Goal: Use online tool/utility: Use online tool/utility

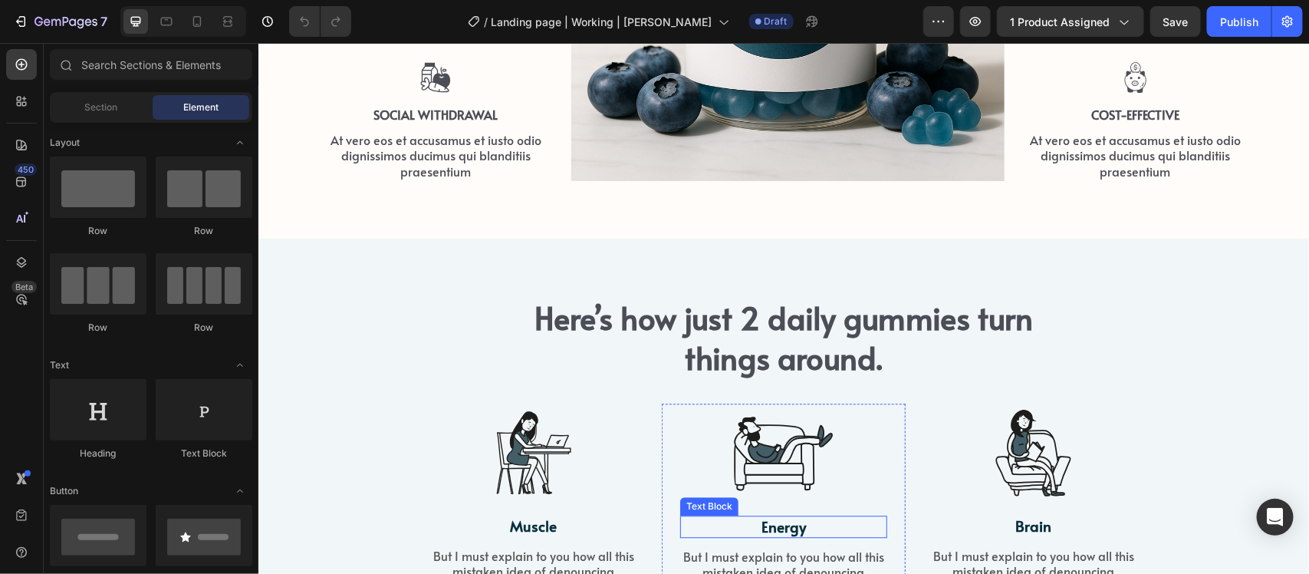
scroll to position [1630, 0]
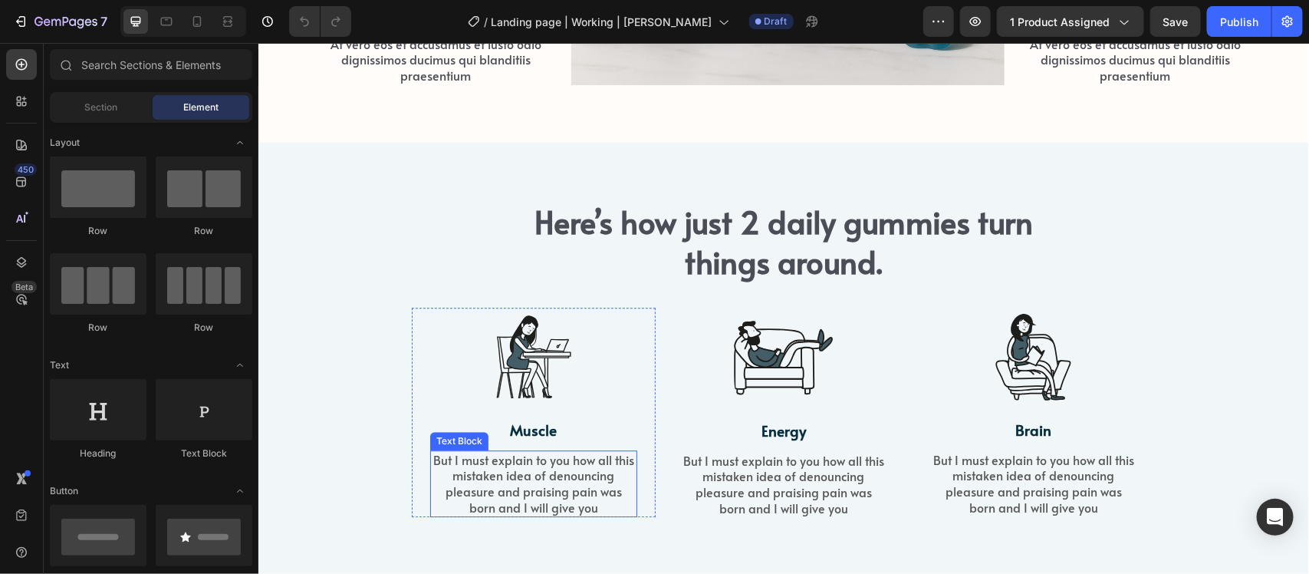
click at [534, 459] on p "But I must explain to you how all this mistaken idea of denouncing pleasure and…" at bounding box center [533, 483] width 204 height 64
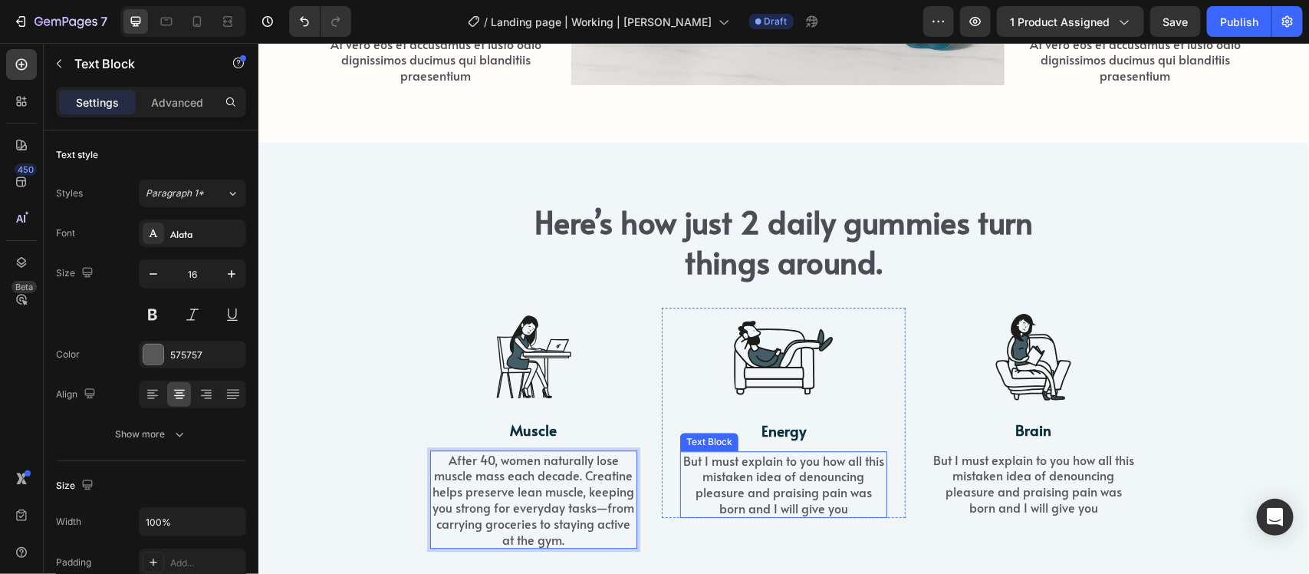
click at [777, 481] on p "But I must explain to you how all this mistaken idea of denouncing pleasure and…" at bounding box center [783, 484] width 204 height 64
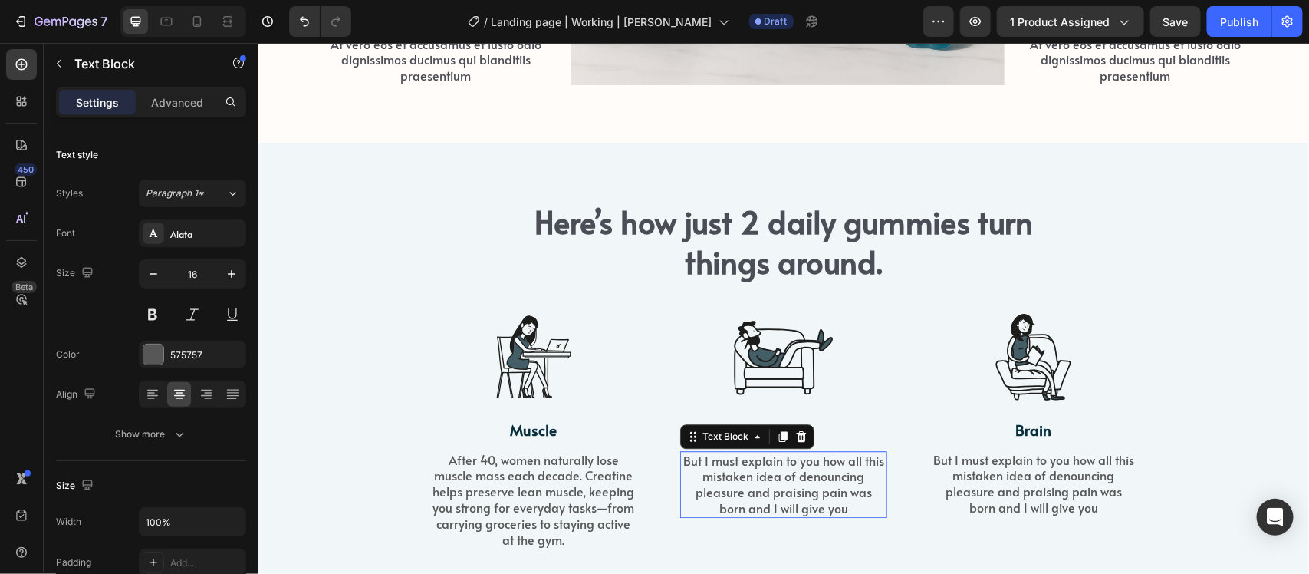
click at [777, 481] on p "But I must explain to you how all this mistaken idea of denouncing pleasure and…" at bounding box center [783, 484] width 204 height 64
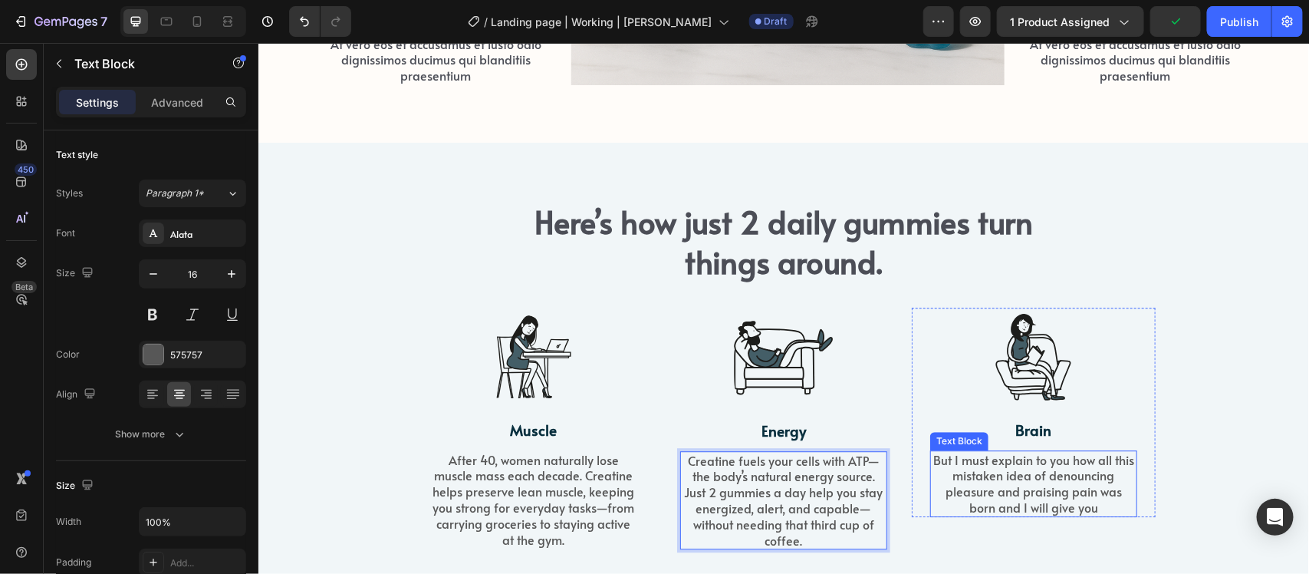
click at [1032, 466] on p "But I must explain to you how all this mistaken idea of denouncing pleasure and…" at bounding box center [1033, 483] width 204 height 64
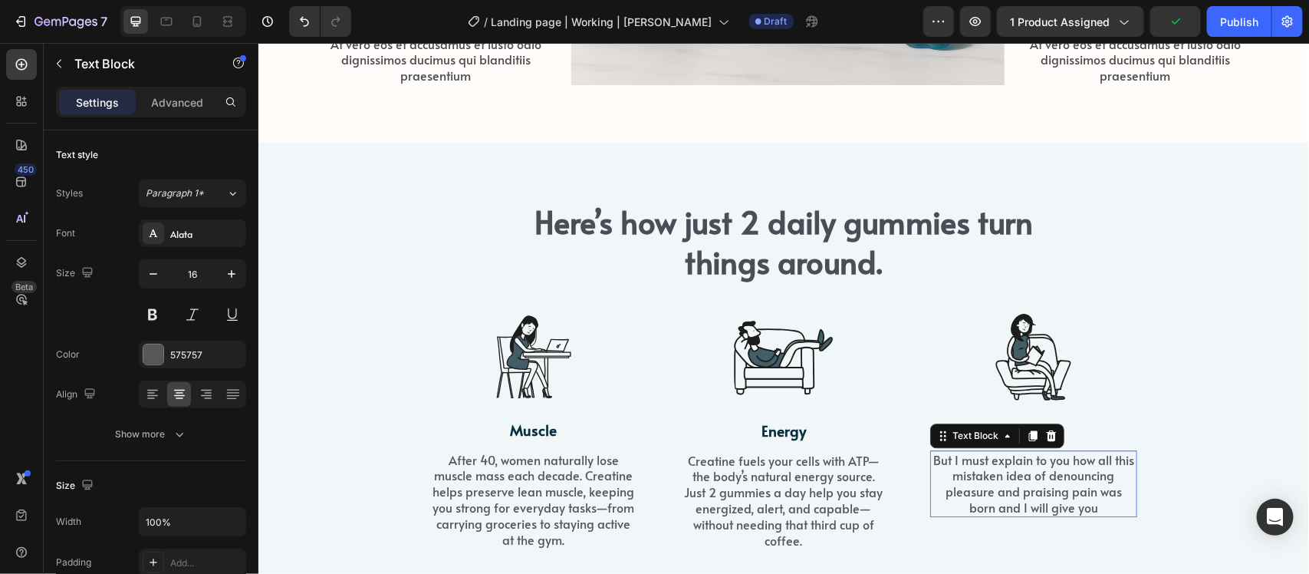
click at [1032, 461] on p "But I must explain to you how all this mistaken idea of denouncing pleasure and…" at bounding box center [1033, 483] width 204 height 64
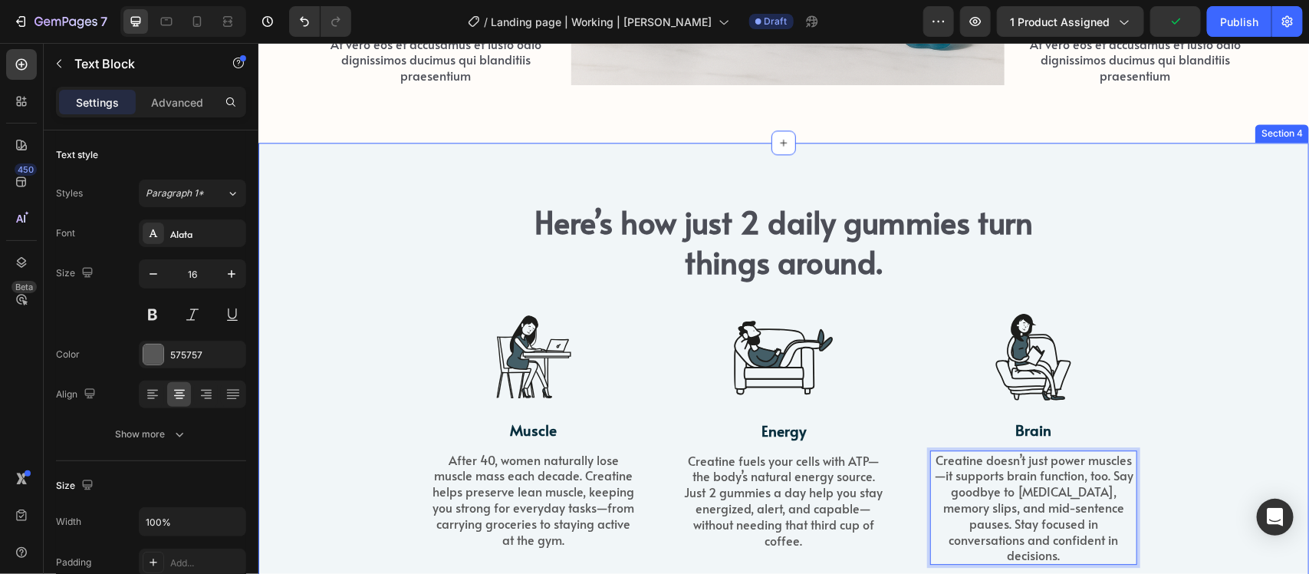
click at [1156, 160] on div "Here’s how just 2 daily gummies turn things around. Heading Row Image Muscle Te…" at bounding box center [783, 381] width 1051 height 479
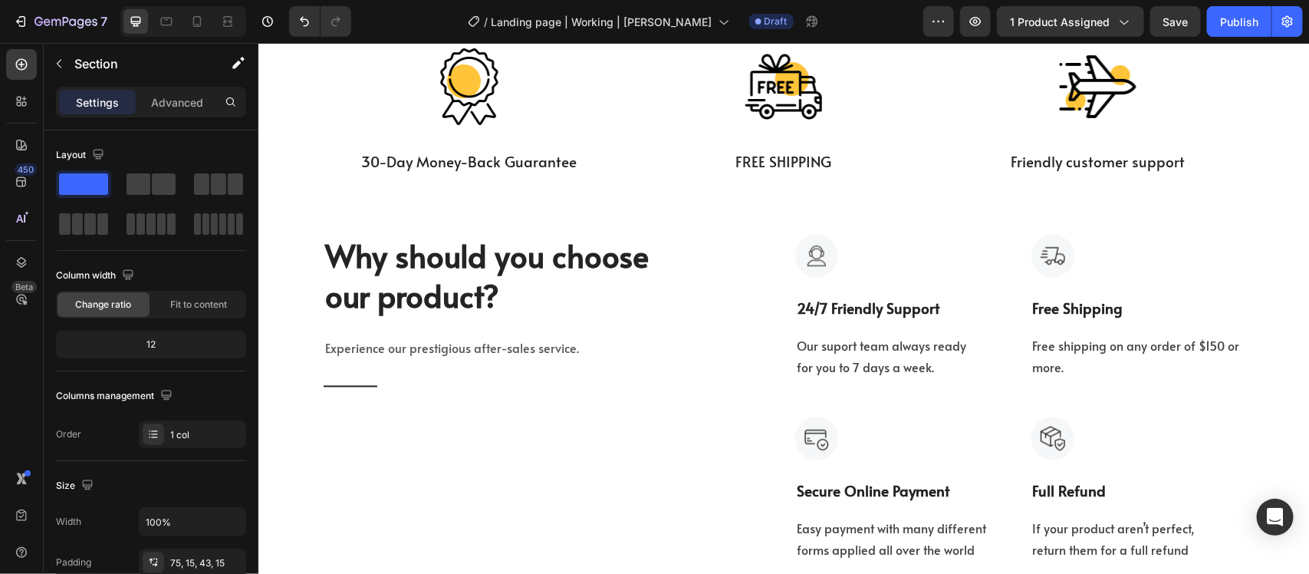
scroll to position [6248, 0]
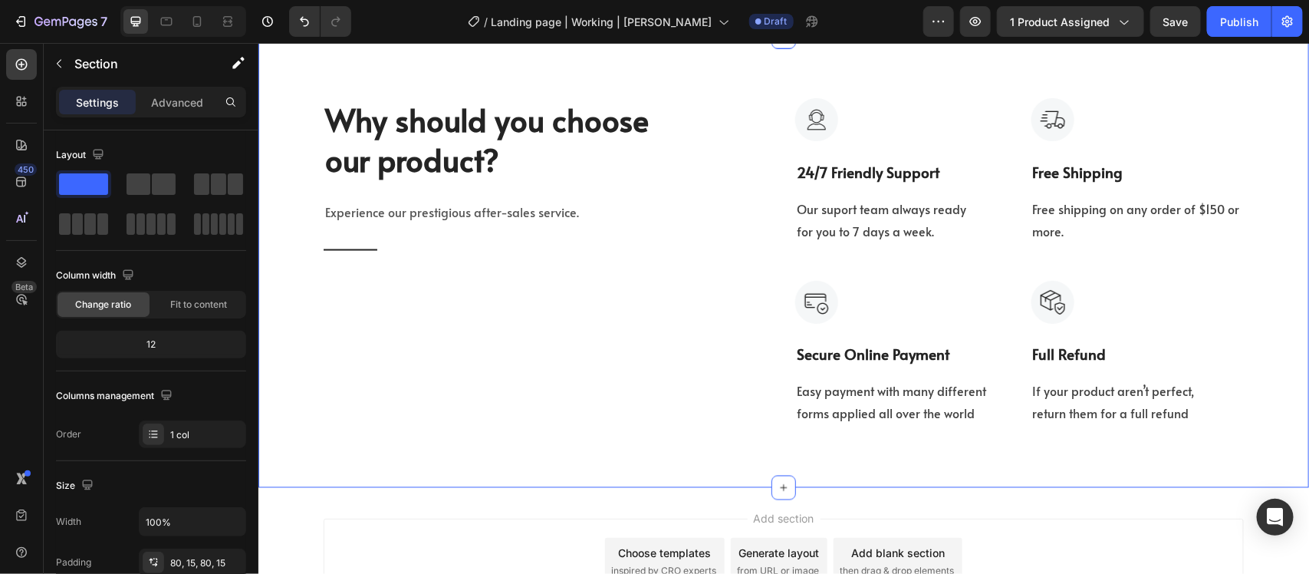
scroll to position [6440, 0]
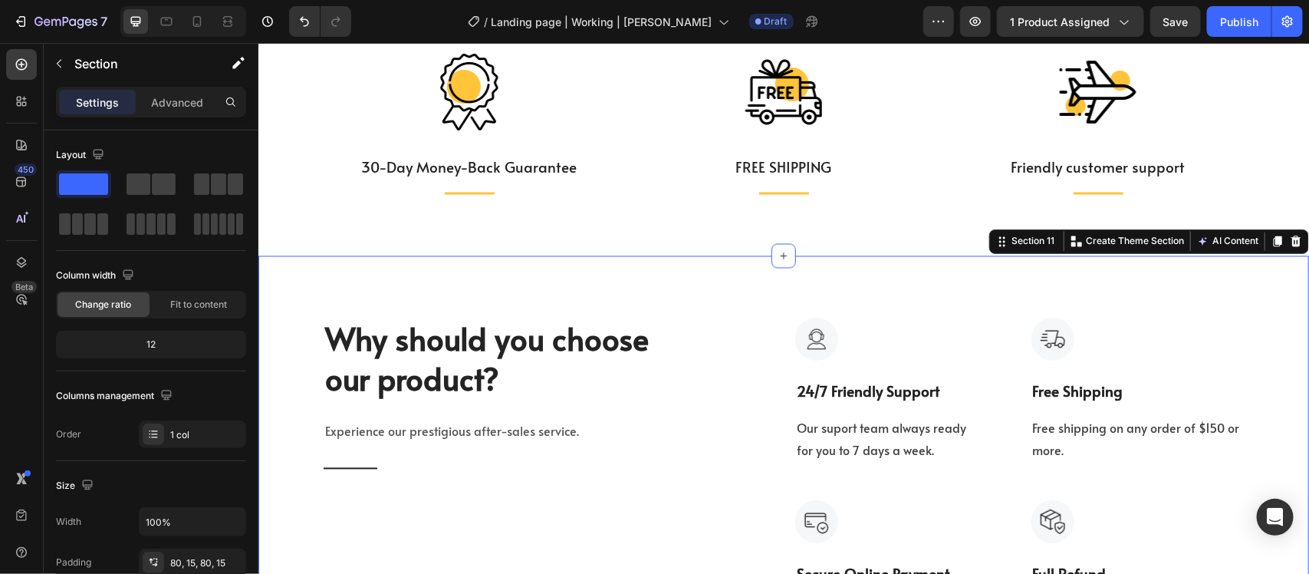
click at [275, 285] on div "Why should you choose our product? Heading Experience our prestigious after-sal…" at bounding box center [783, 480] width 1051 height 451
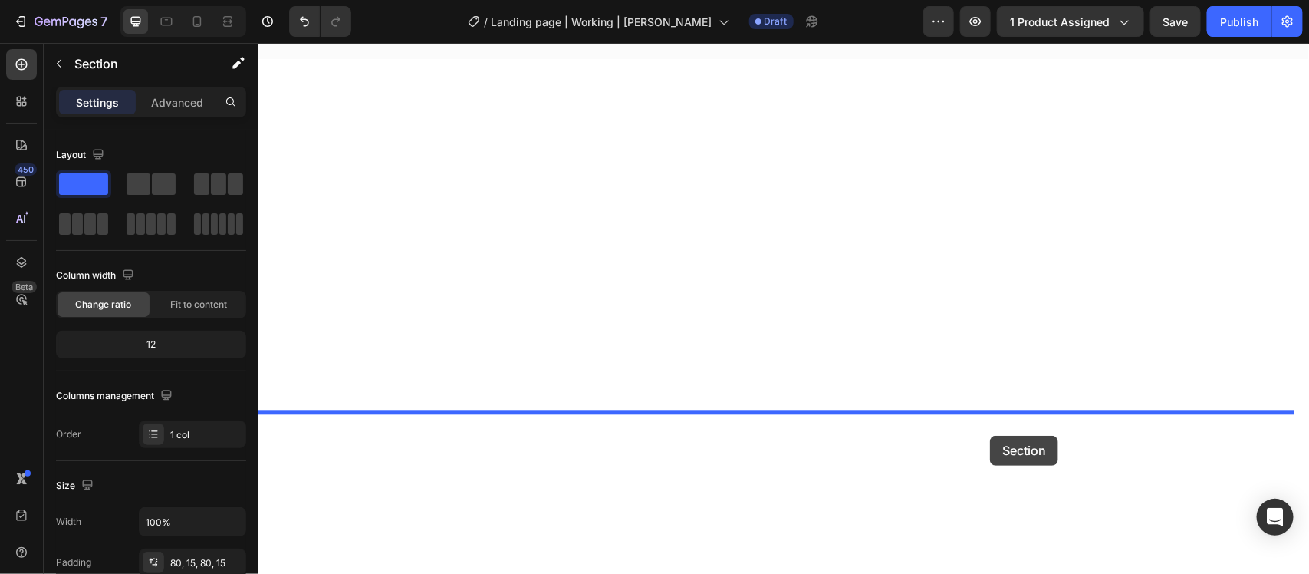
scroll to position [4097, 0]
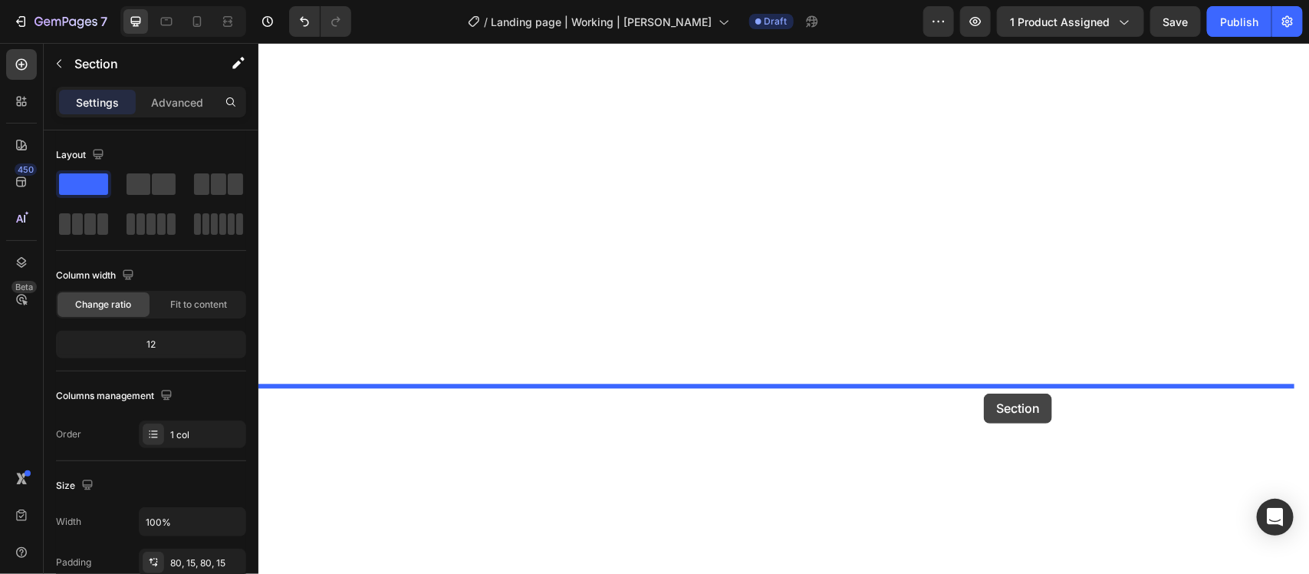
drag, startPoint x: 984, startPoint y: 246, endPoint x: 983, endPoint y: 393, distance: 146.5
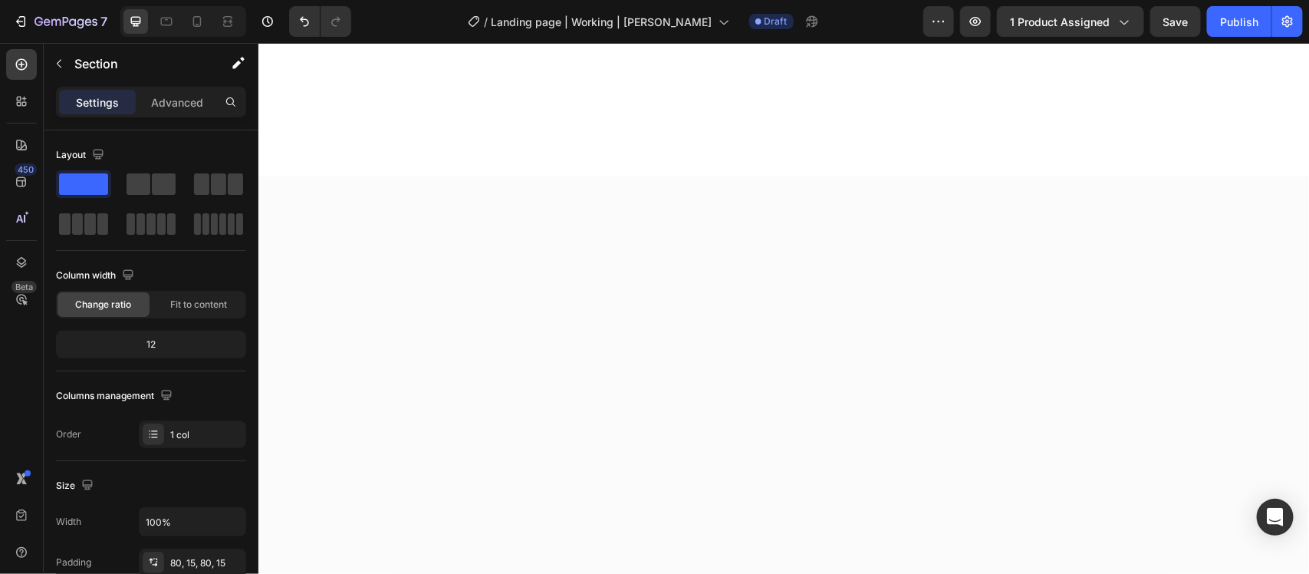
scroll to position [4385, 0]
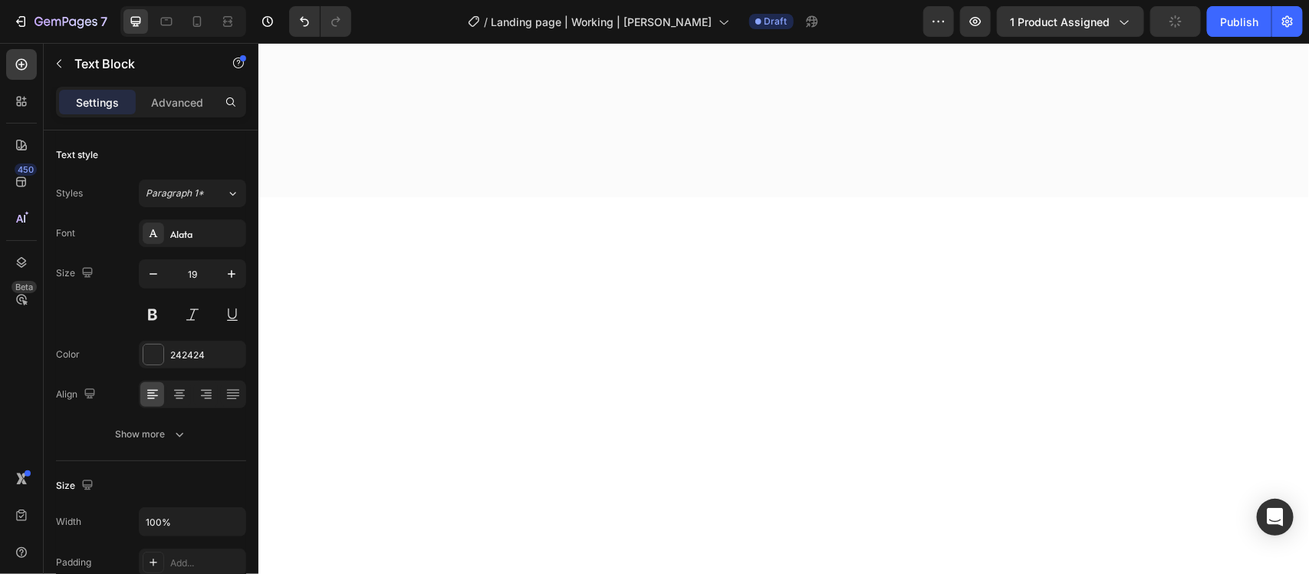
click at [147, 420] on div "Font Alata Size 16 Color 424242 Align Show more" at bounding box center [151, 333] width 190 height 229
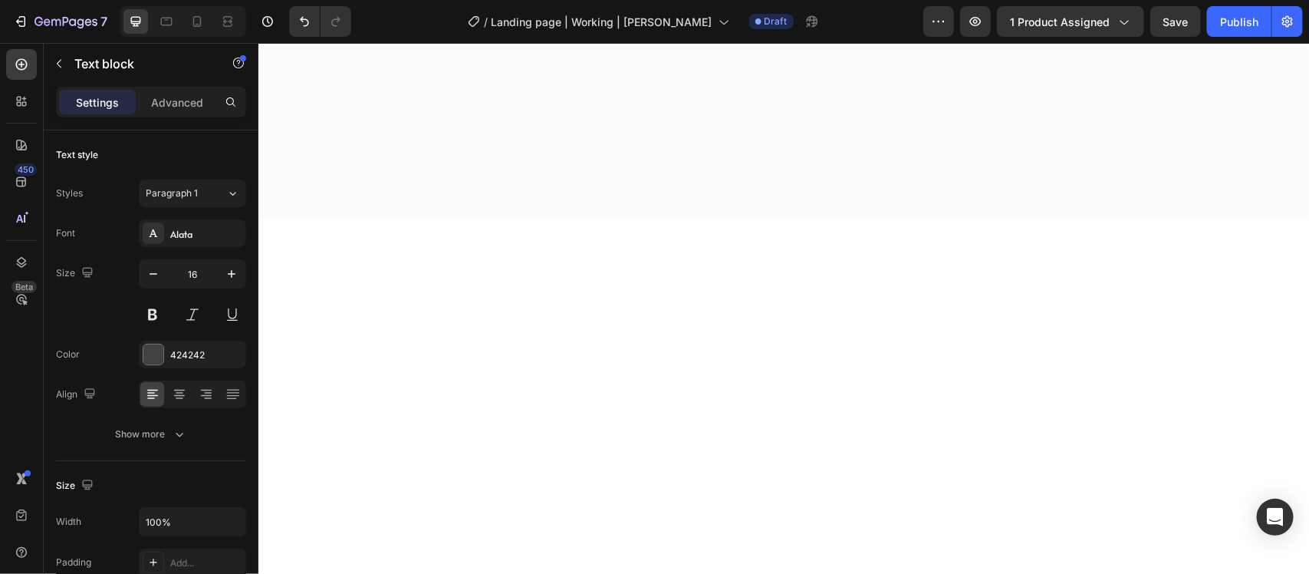
click at [199, 223] on div "Alata" at bounding box center [192, 233] width 107 height 28
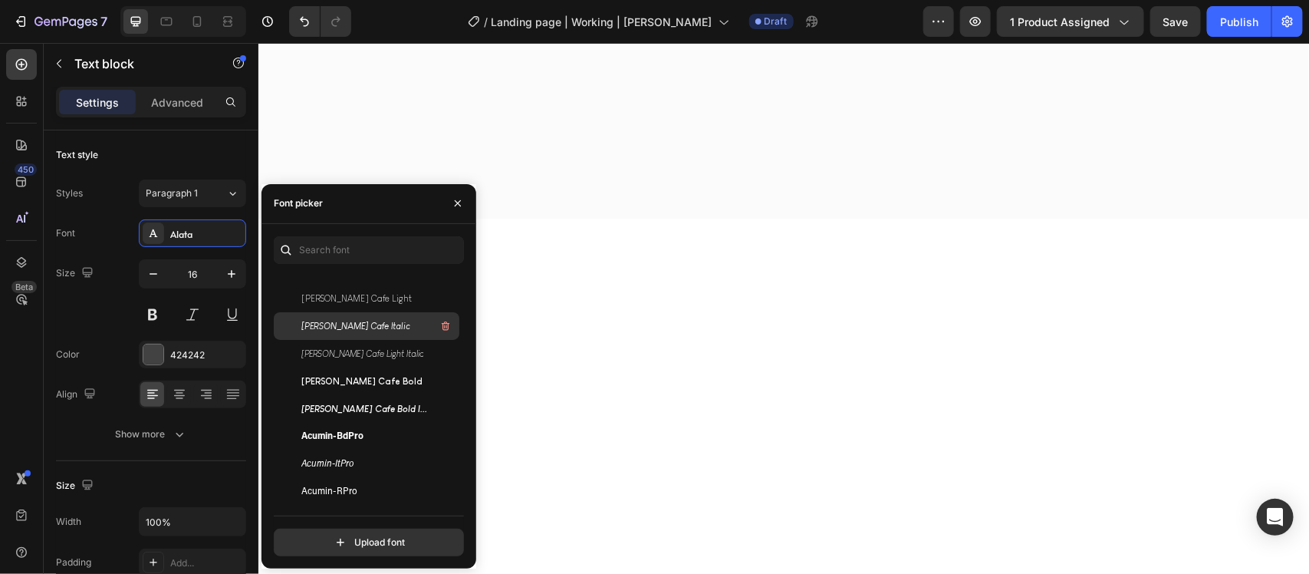
scroll to position [96, 0]
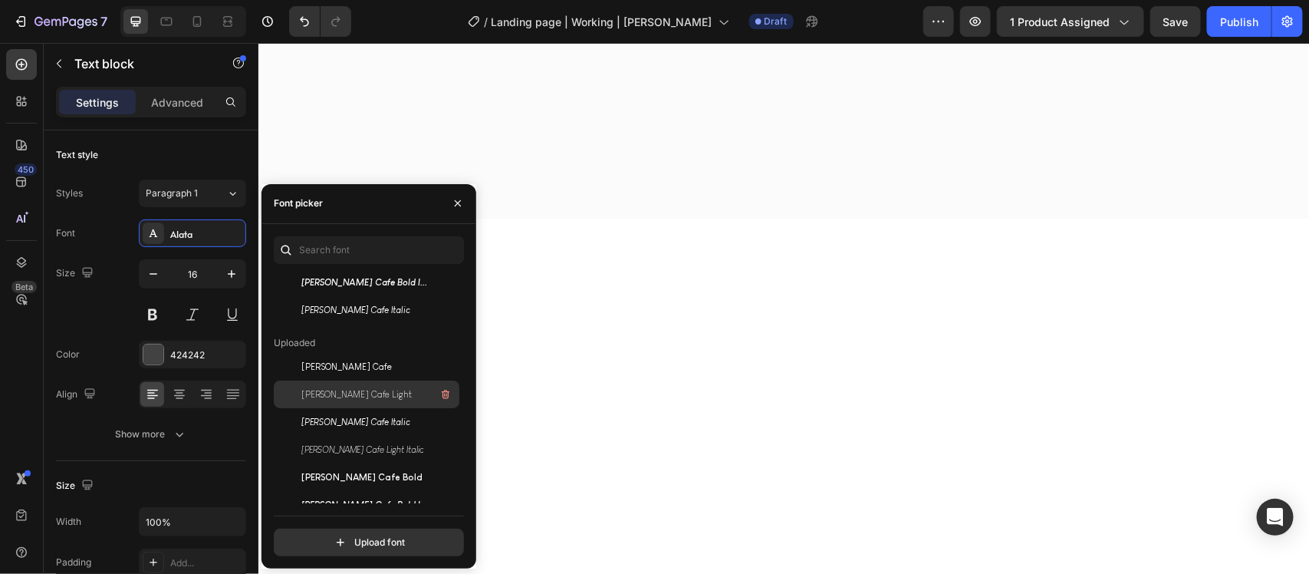
click at [381, 392] on span "[PERSON_NAME] Cafe Light" at bounding box center [356, 394] width 110 height 14
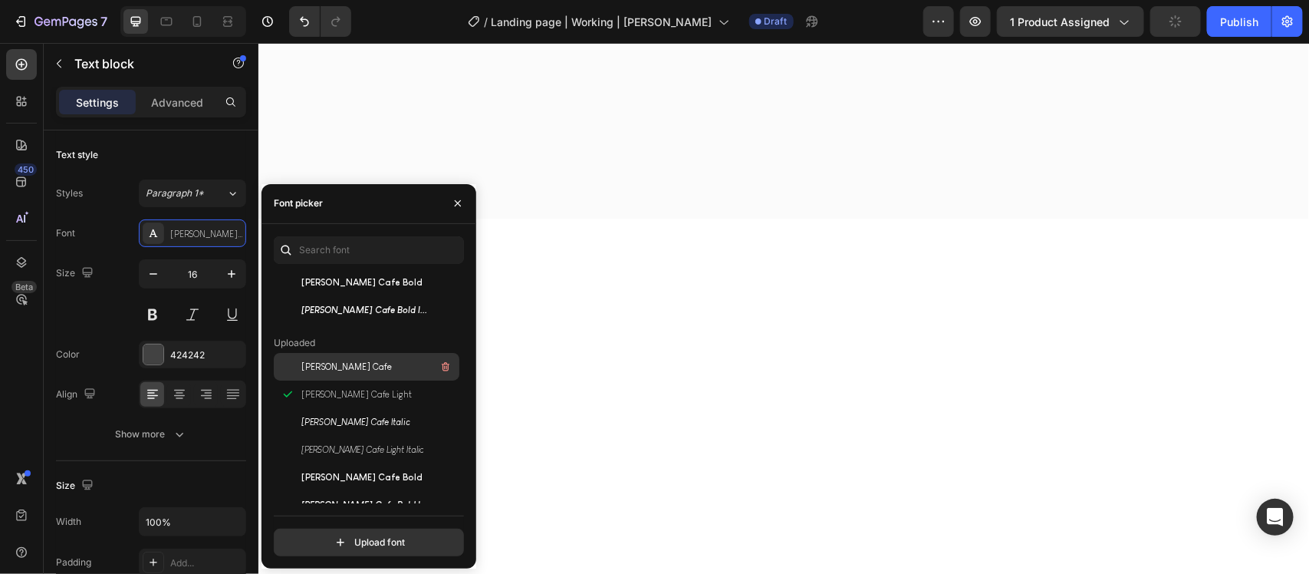
click at [364, 362] on span "[PERSON_NAME] Cafe" at bounding box center [346, 367] width 91 height 14
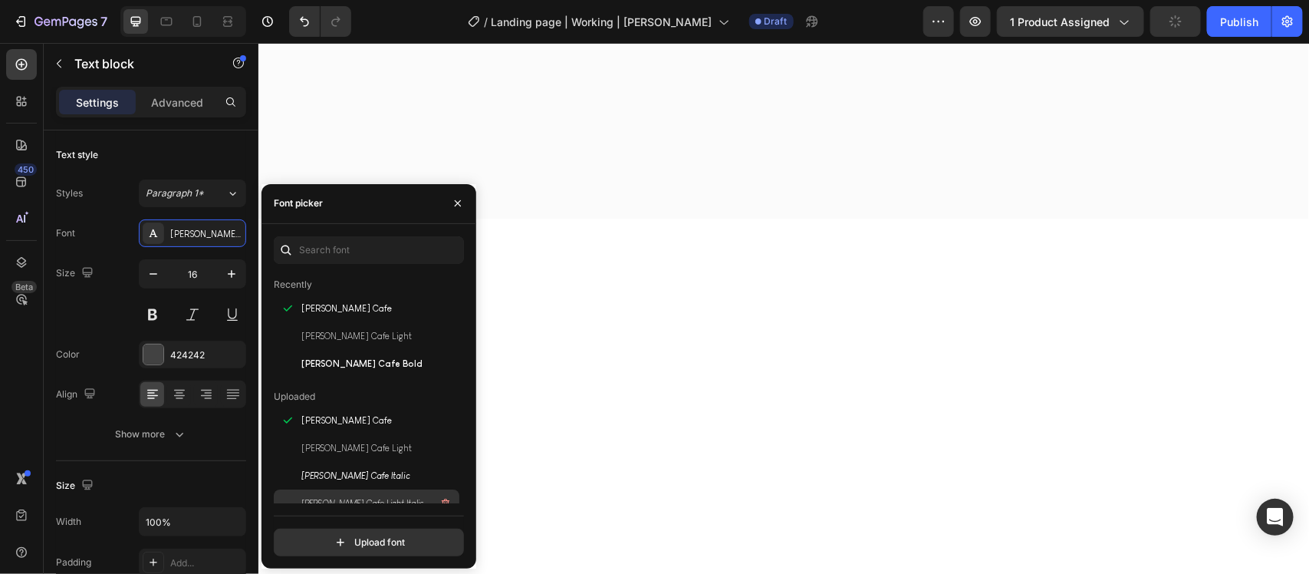
scroll to position [0, 0]
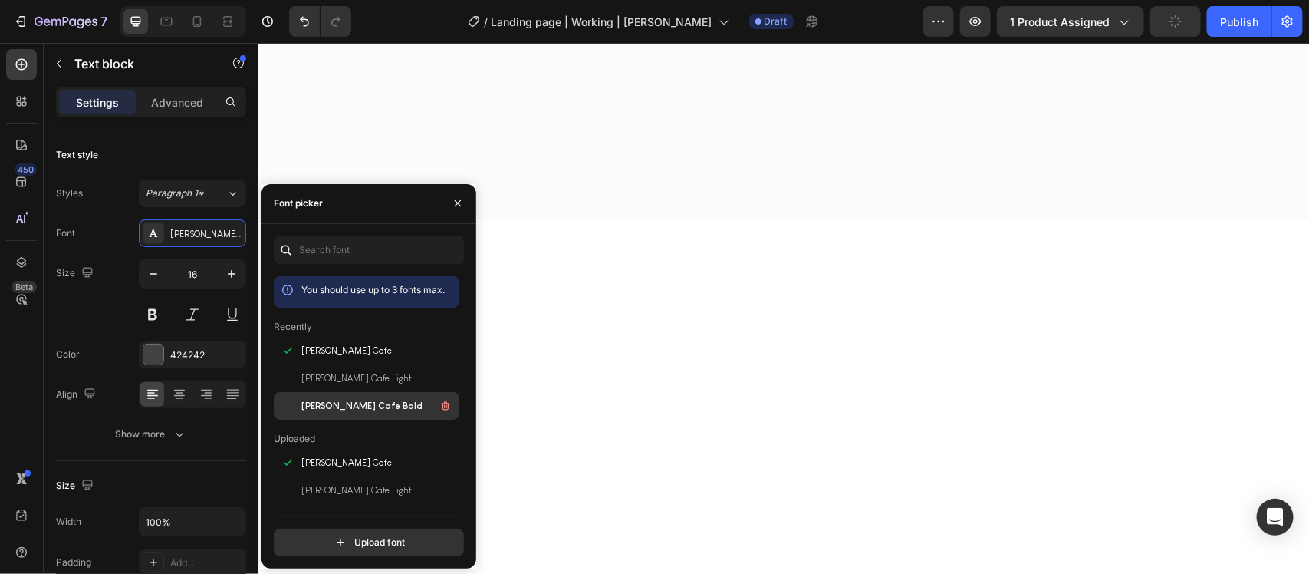
click at [358, 408] on span "[PERSON_NAME] Cafe Bold" at bounding box center [361, 406] width 121 height 14
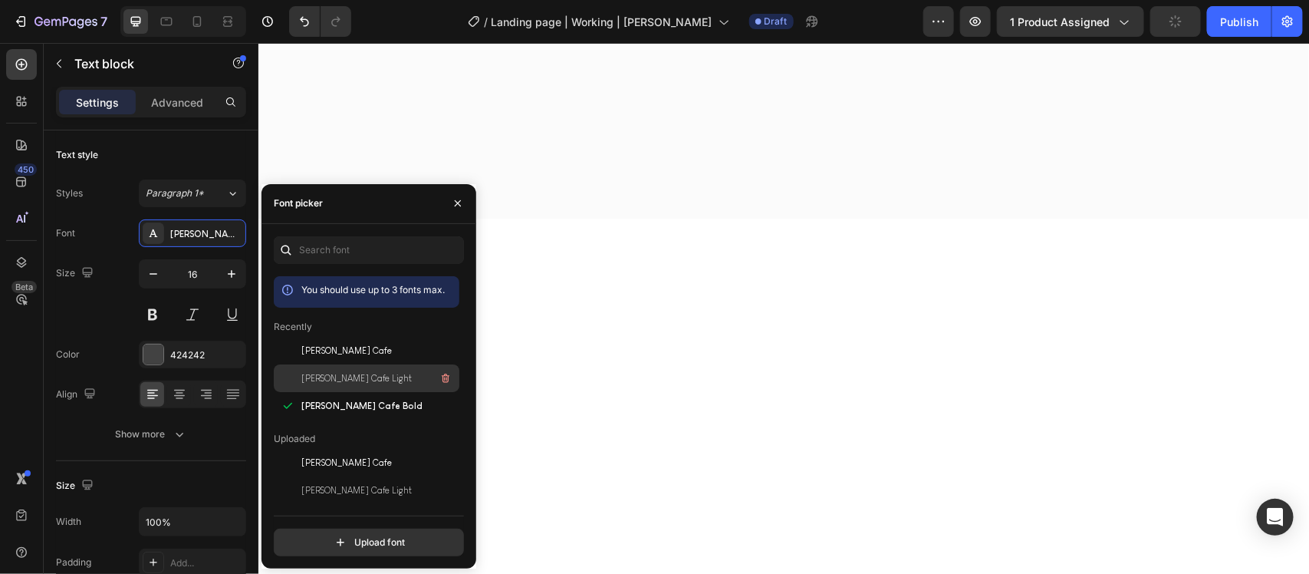
click at [349, 376] on span "[PERSON_NAME] Cafe Light" at bounding box center [356, 378] width 110 height 14
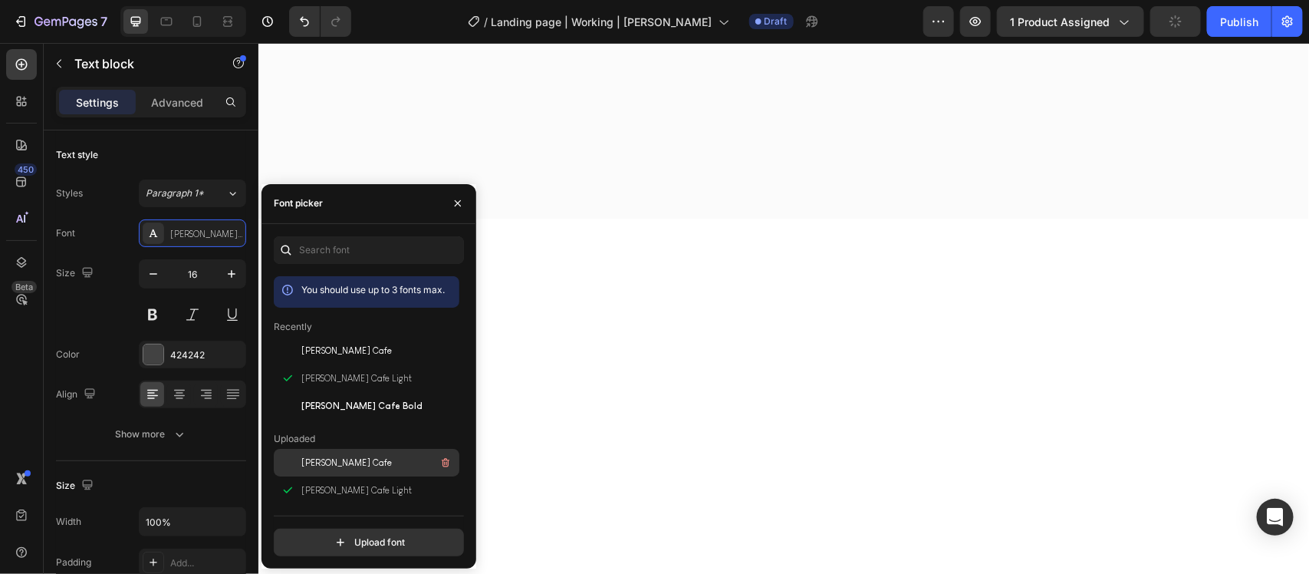
click at [363, 458] on span "[PERSON_NAME] Cafe" at bounding box center [346, 463] width 91 height 14
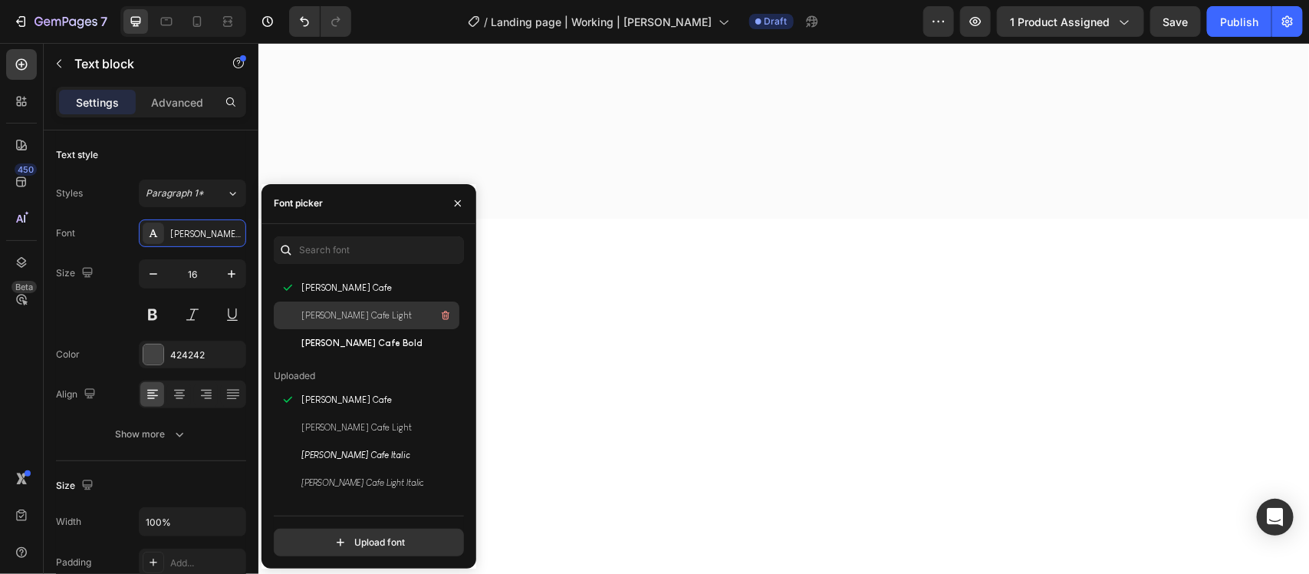
scroll to position [96, 0]
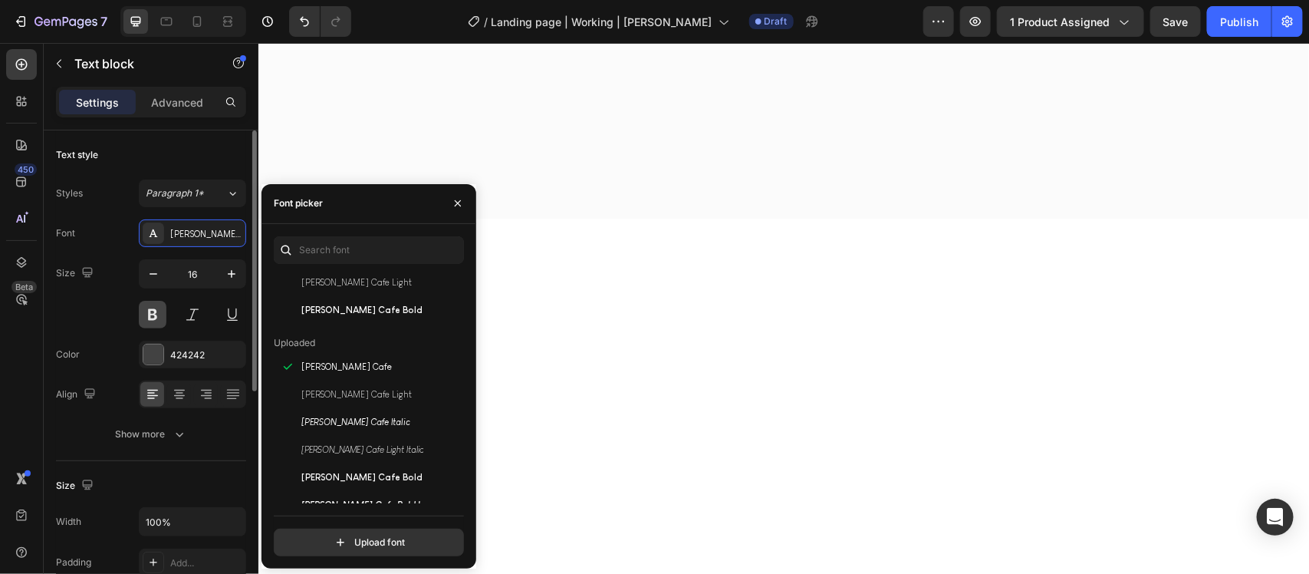
click at [151, 304] on button at bounding box center [153, 315] width 28 height 28
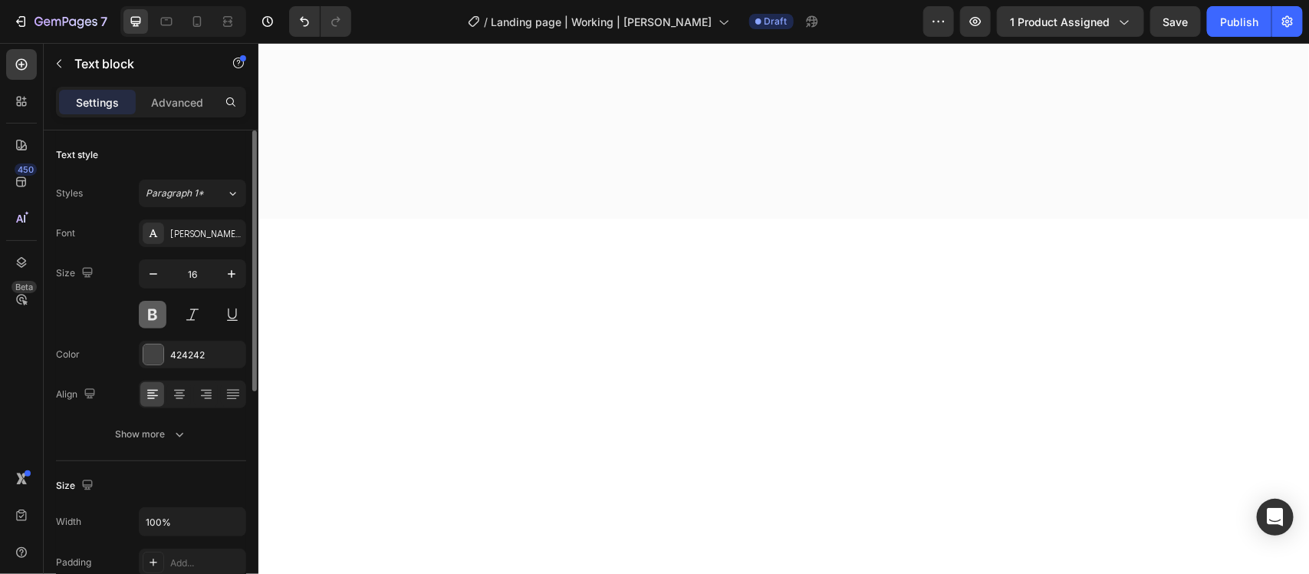
click at [151, 304] on button at bounding box center [153, 315] width 28 height 28
click at [220, 273] on button "button" at bounding box center [232, 274] width 28 height 28
click at [142, 281] on button "button" at bounding box center [154, 274] width 28 height 28
type input "16"
click at [184, 412] on div "Font [PERSON_NAME] Cafe Size 16 Color 424242 Align Show more" at bounding box center [151, 333] width 190 height 229
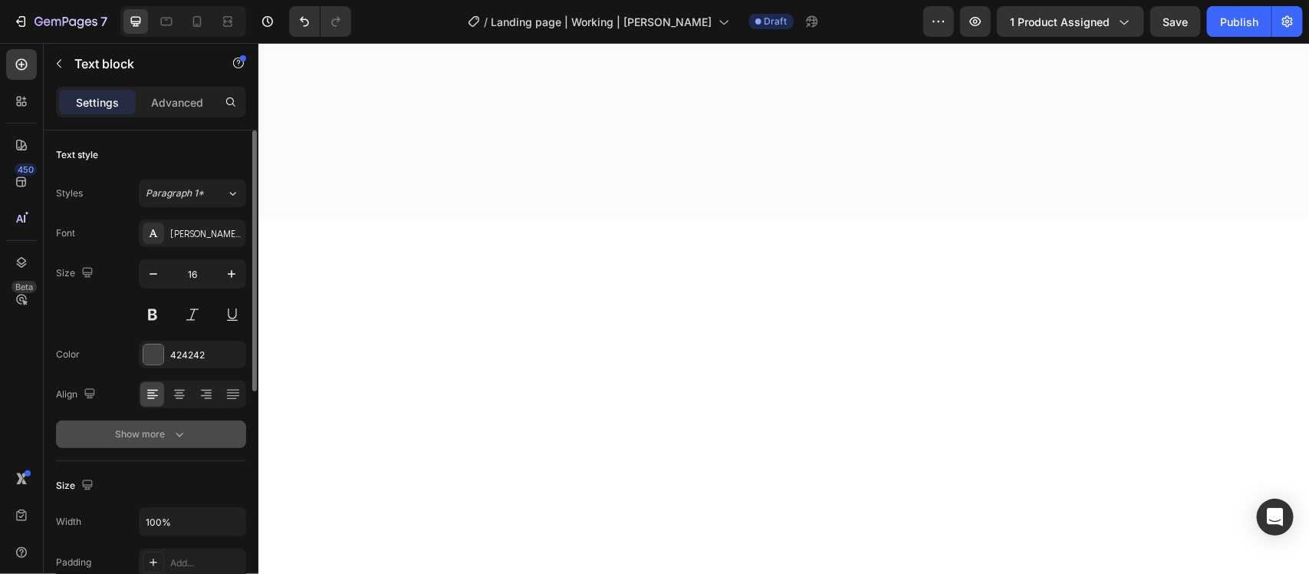
click at [184, 426] on icon "button" at bounding box center [179, 433] width 15 height 15
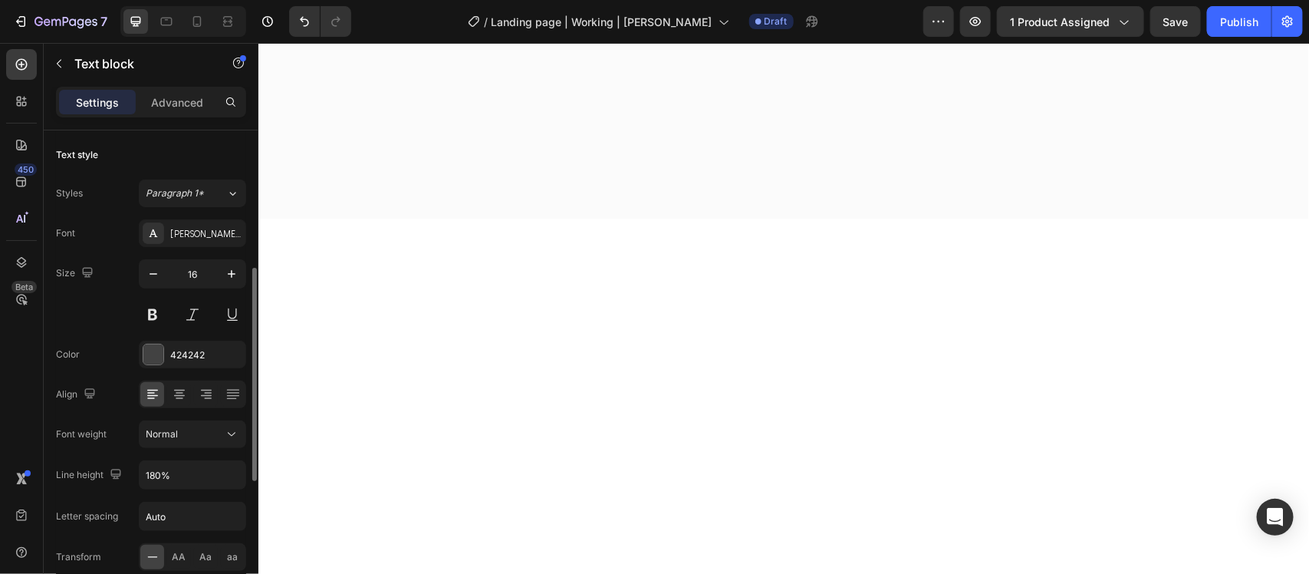
scroll to position [192, 0]
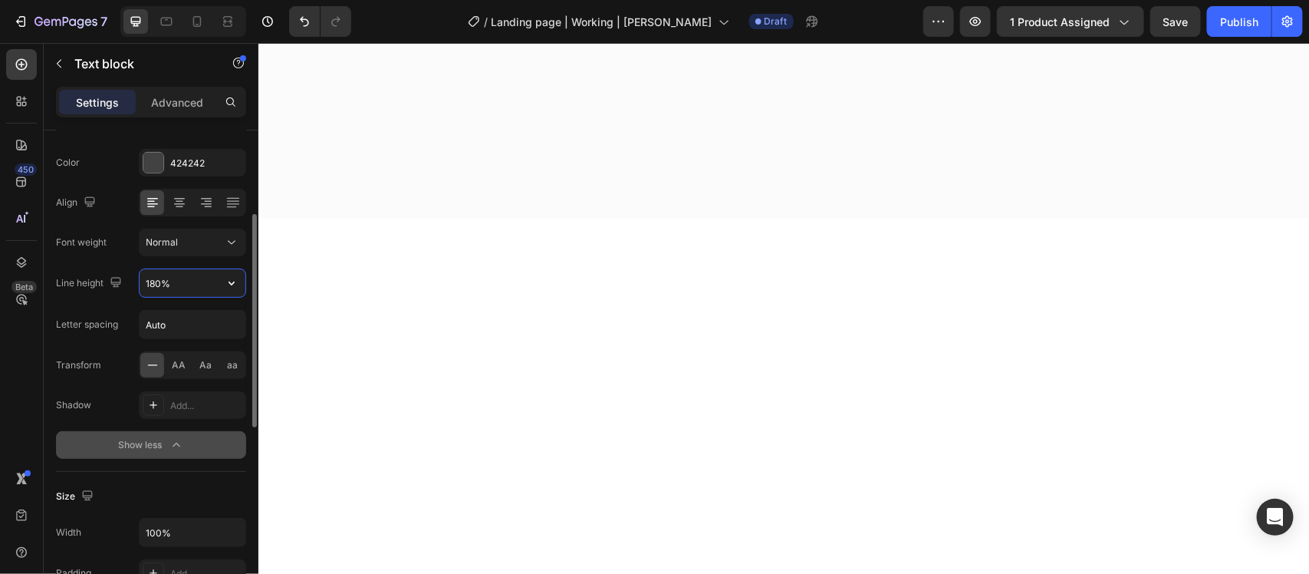
click at [189, 280] on input "180%" at bounding box center [193, 283] width 106 height 28
click at [232, 286] on icon "button" at bounding box center [231, 282] width 15 height 15
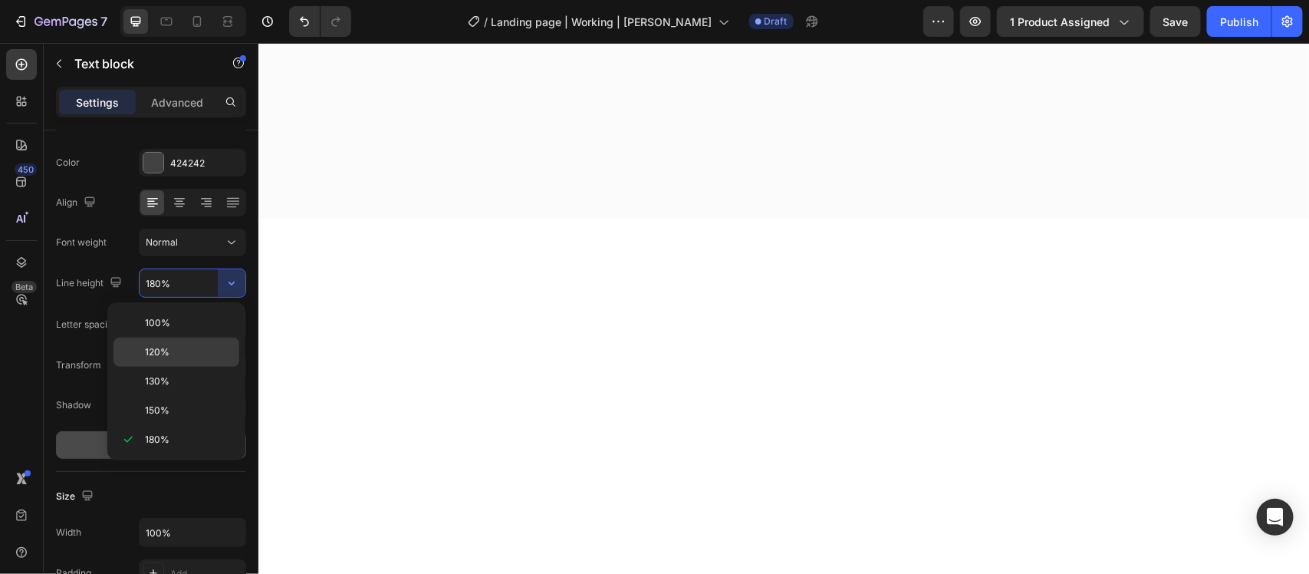
click at [192, 365] on div "120%" at bounding box center [177, 351] width 126 height 29
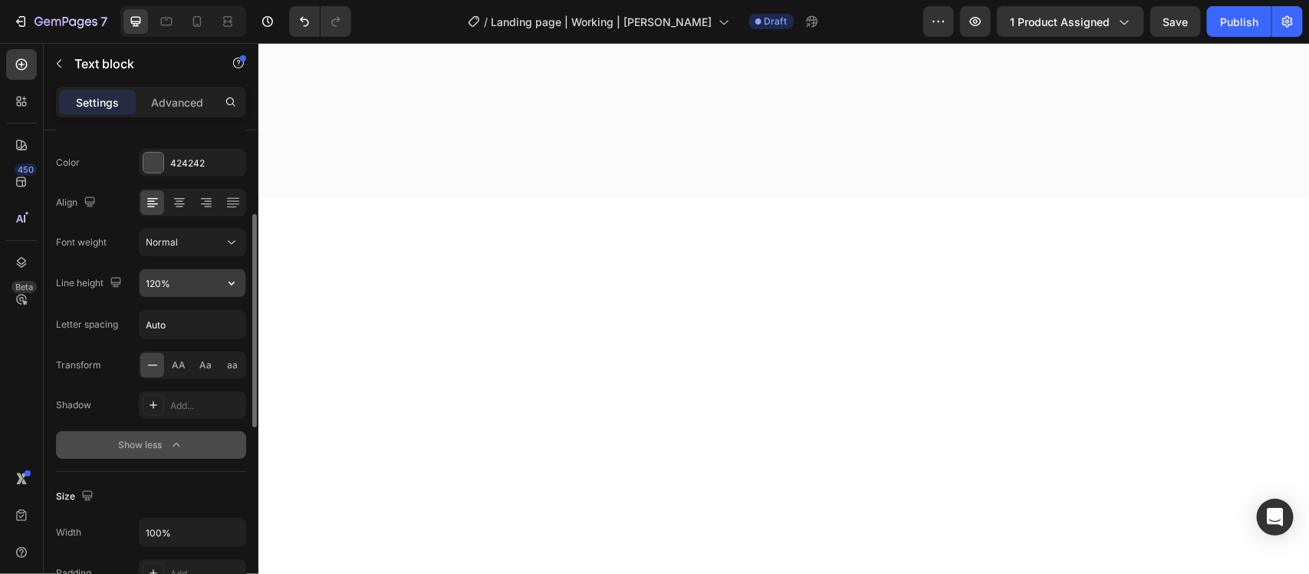
click at [221, 269] on button "button" at bounding box center [232, 283] width 28 height 28
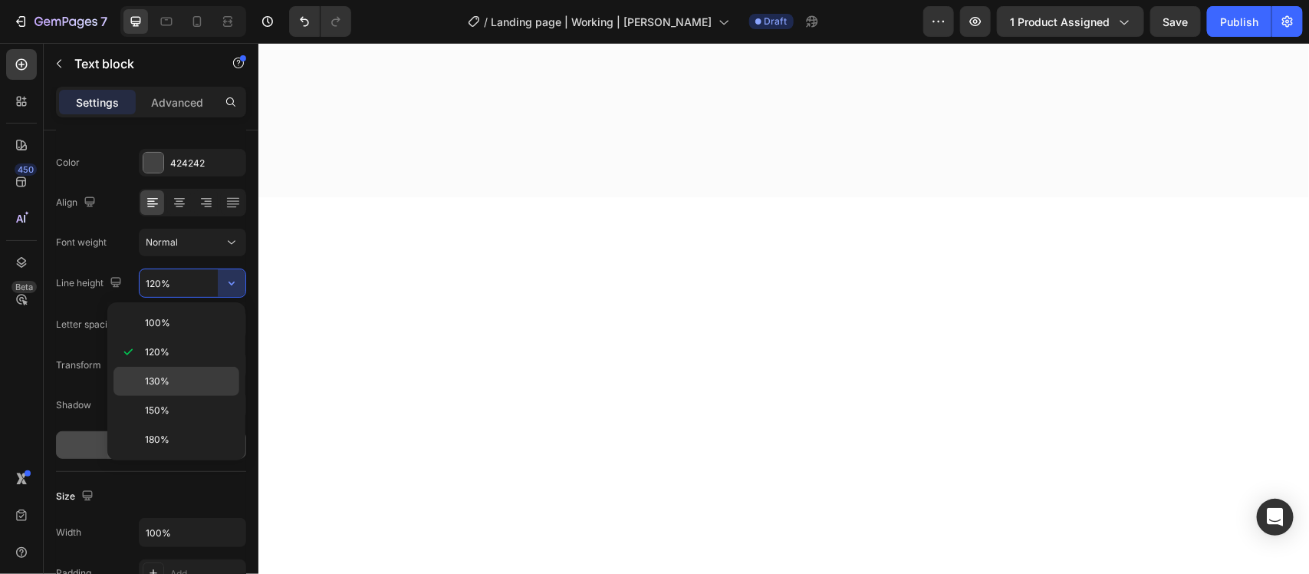
click at [202, 385] on p "130%" at bounding box center [188, 381] width 87 height 14
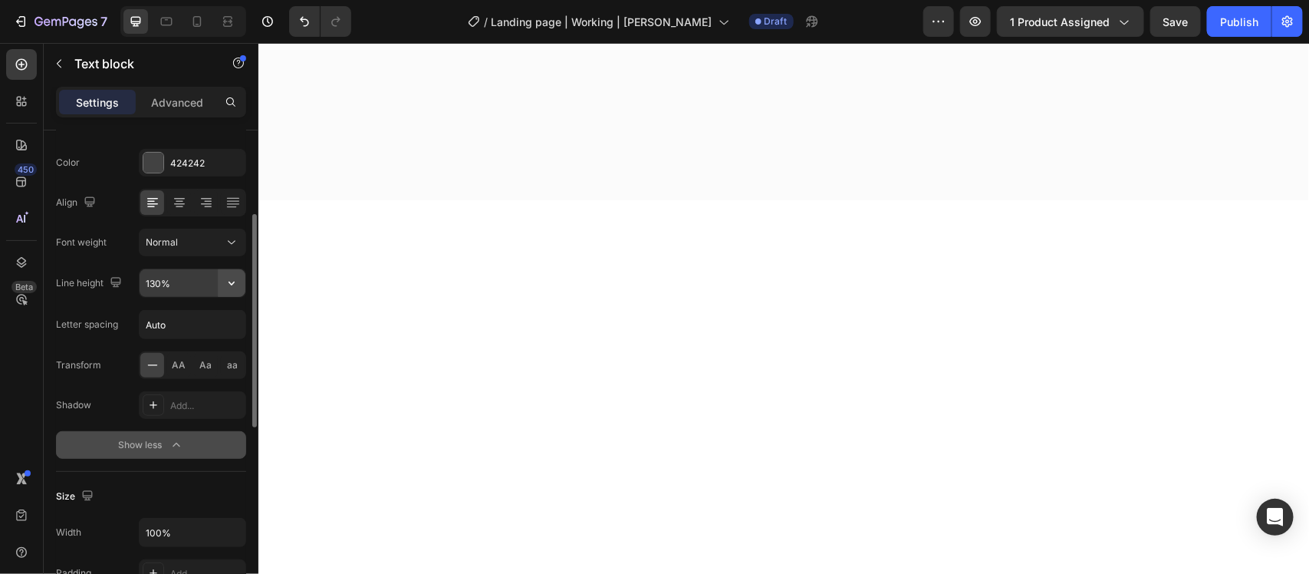
click at [227, 284] on icon "button" at bounding box center [231, 282] width 15 height 15
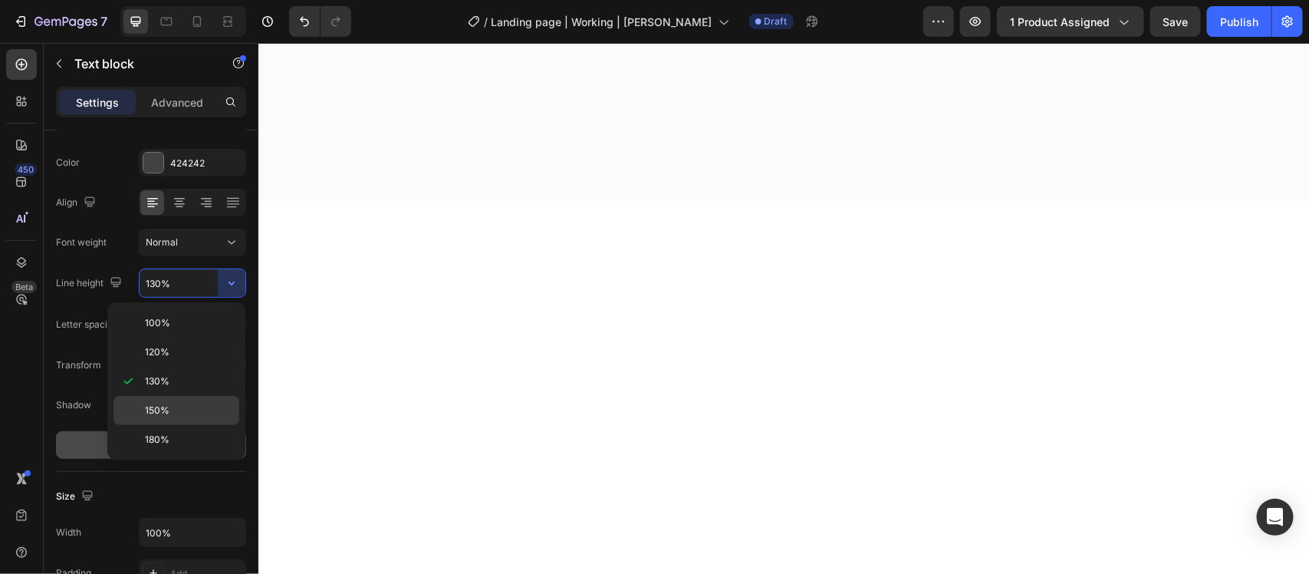
click at [213, 411] on p "150%" at bounding box center [188, 410] width 87 height 14
type input "150%"
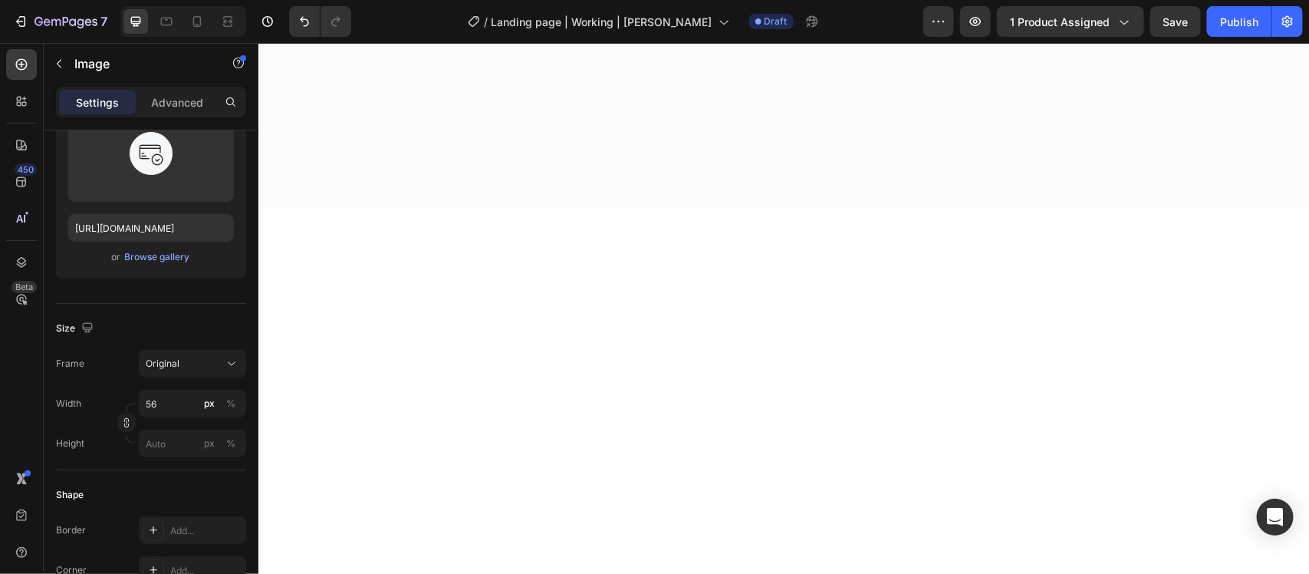
scroll to position [0, 0]
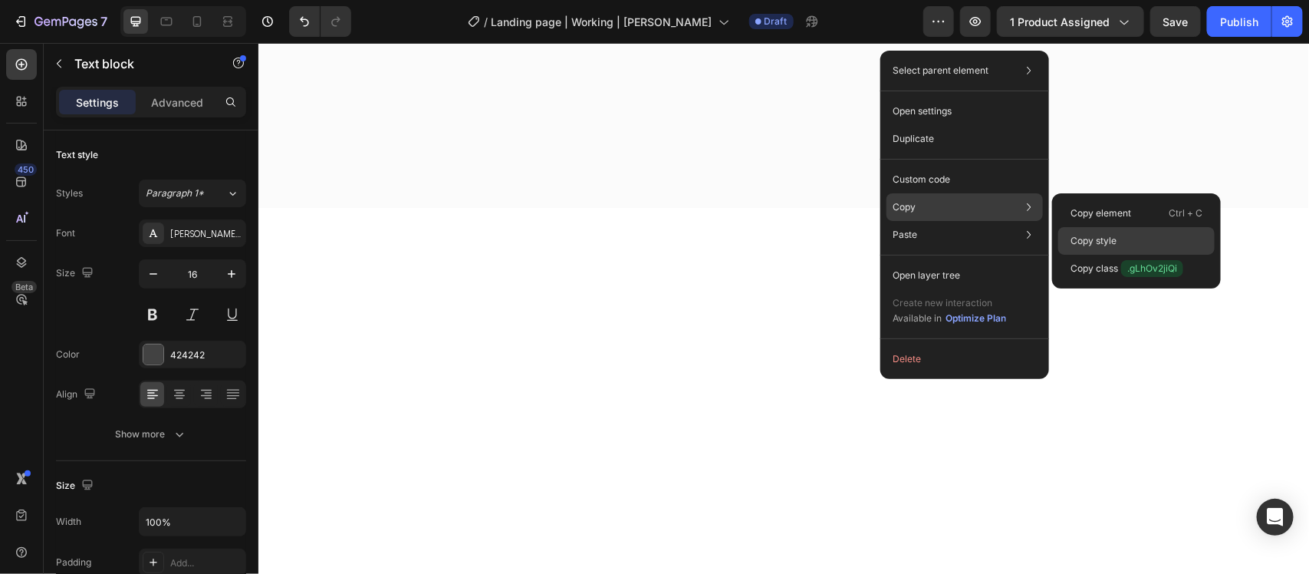
click at [1082, 242] on p "Copy style" at bounding box center [1094, 241] width 46 height 14
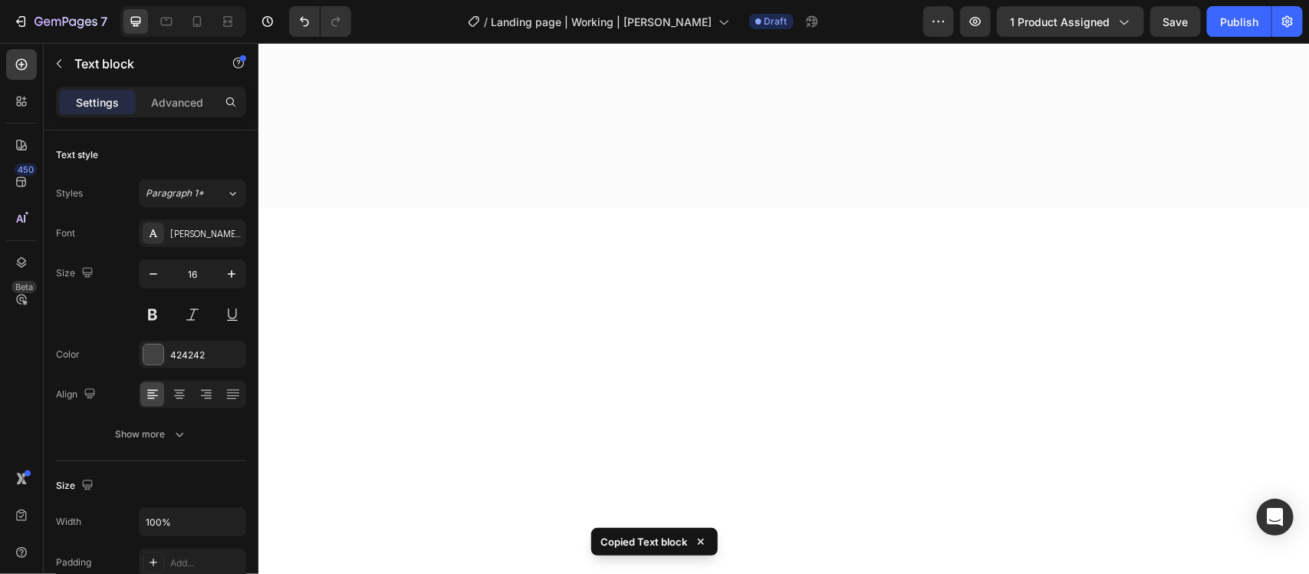
drag, startPoint x: 1056, startPoint y: 360, endPoint x: 1071, endPoint y: 316, distance: 46.3
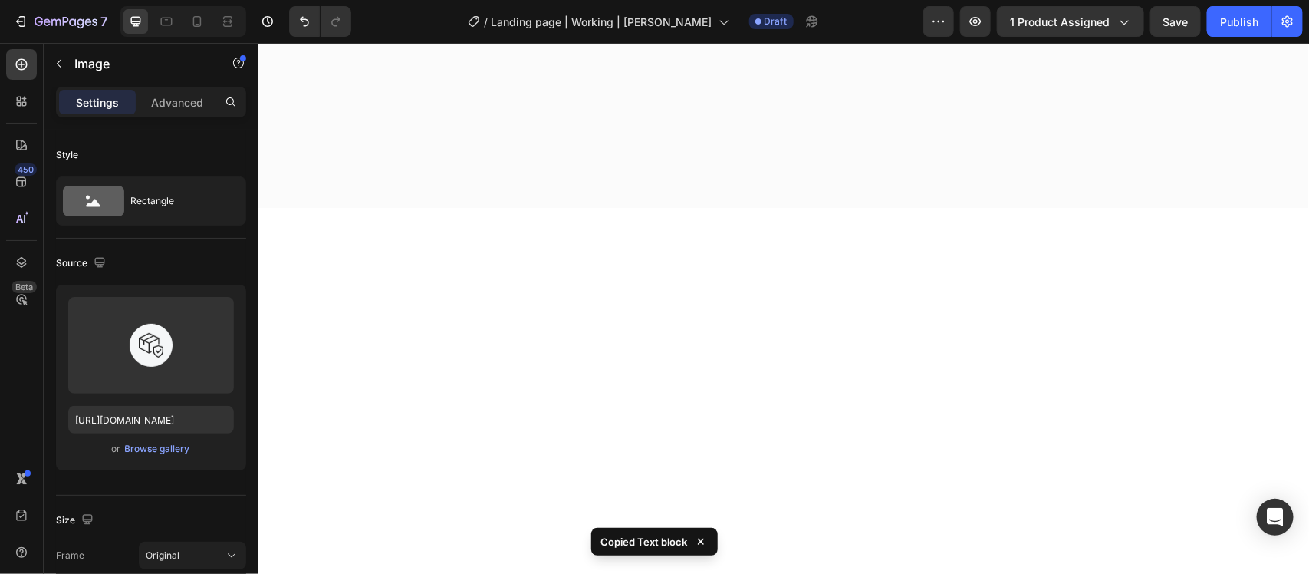
drag, startPoint x: 1076, startPoint y: 296, endPoint x: 1076, endPoint y: 264, distance: 32.2
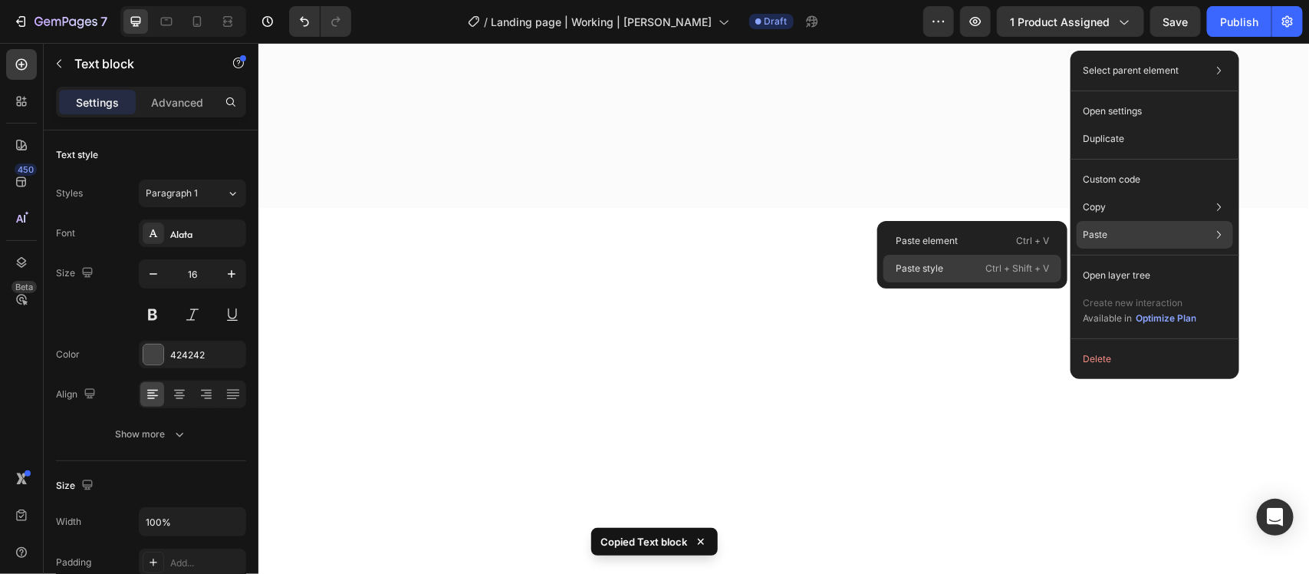
click at [989, 267] on p "Ctrl + Shift + V" at bounding box center [1018, 268] width 64 height 15
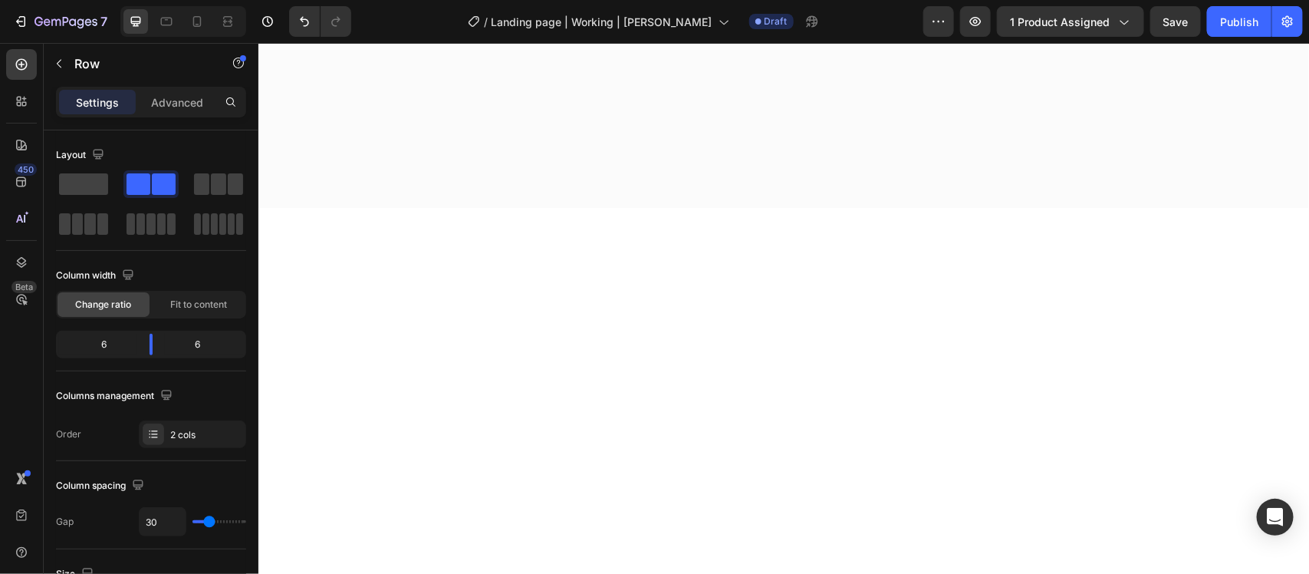
scroll to position [4481, 0]
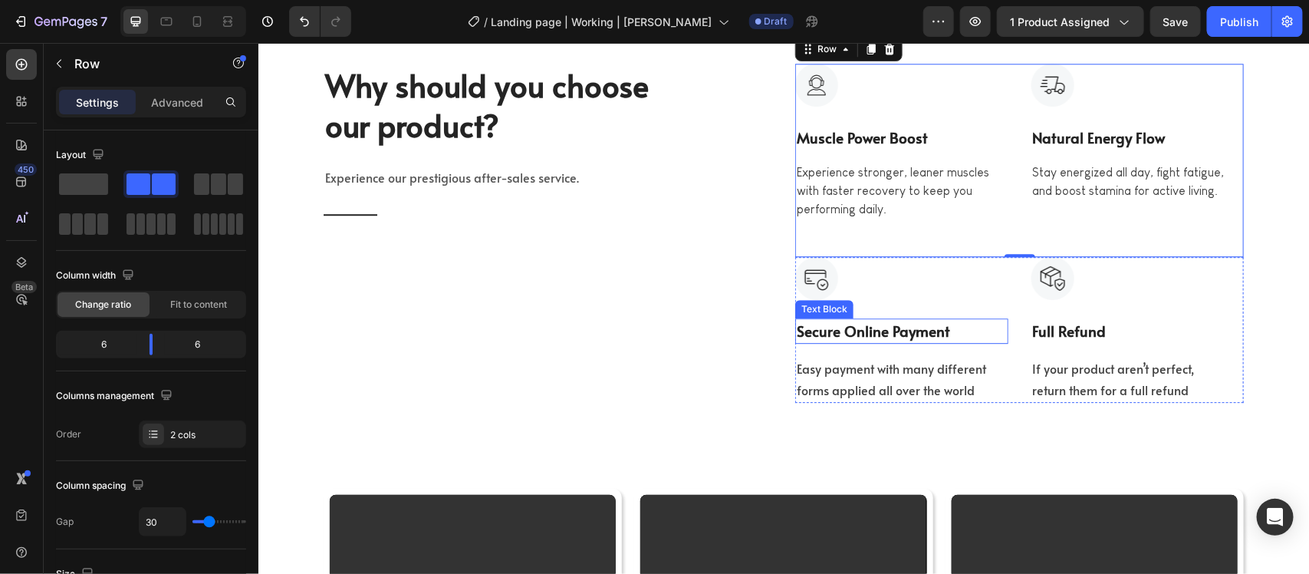
click at [819, 334] on p "Secure Online Payment" at bounding box center [901, 330] width 210 height 22
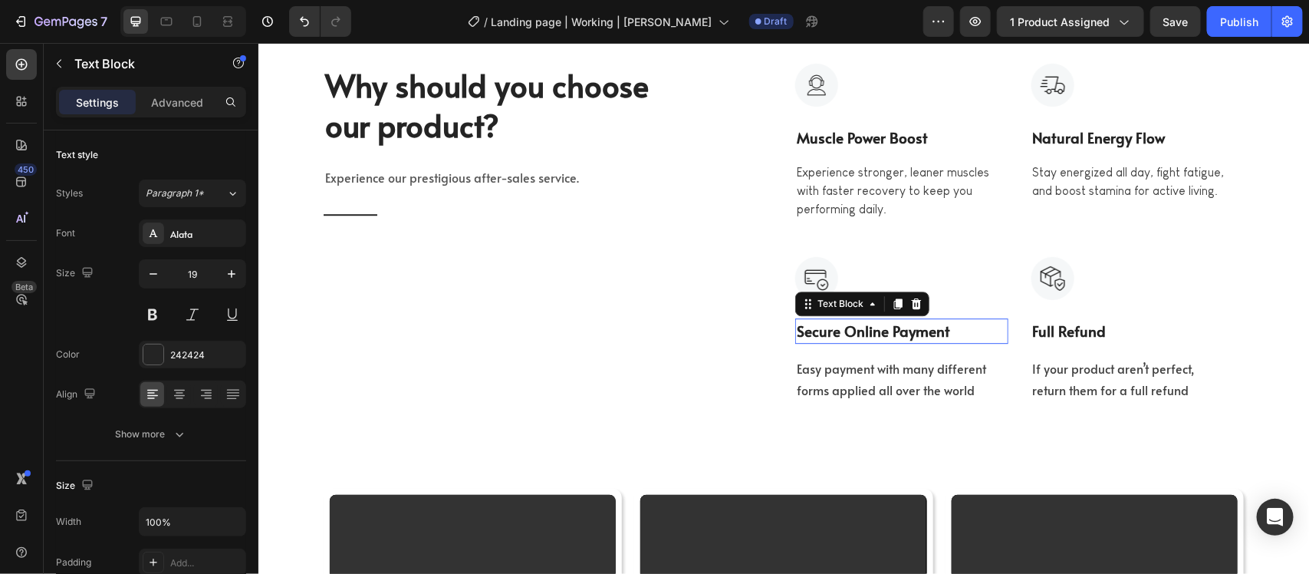
click at [819, 331] on p "Secure Online Payment" at bounding box center [901, 330] width 210 height 22
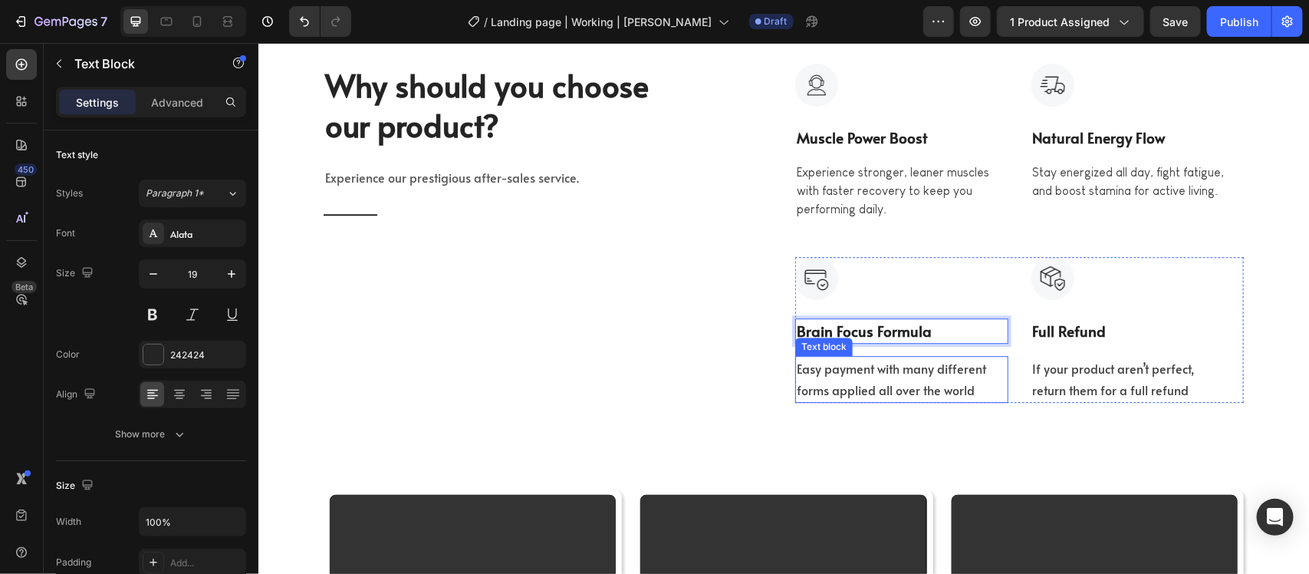
click at [874, 376] on p "Easy payment with many different forms applied all over the world" at bounding box center [901, 379] width 210 height 44
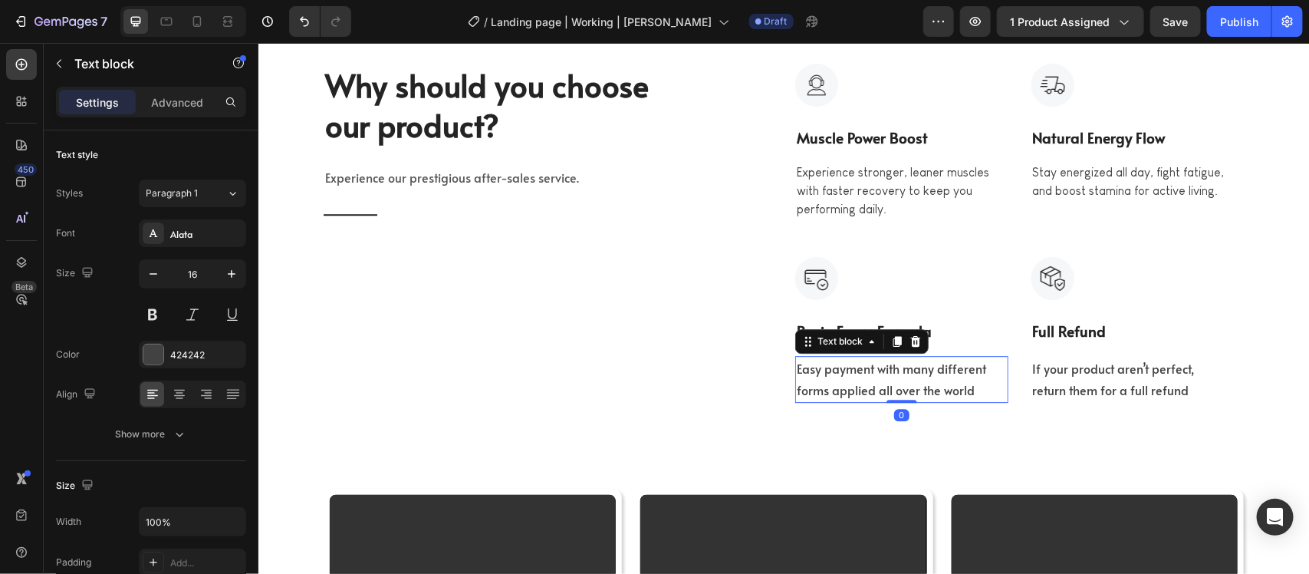
click at [874, 376] on p "Easy payment with many different forms applied all over the world" at bounding box center [901, 379] width 210 height 44
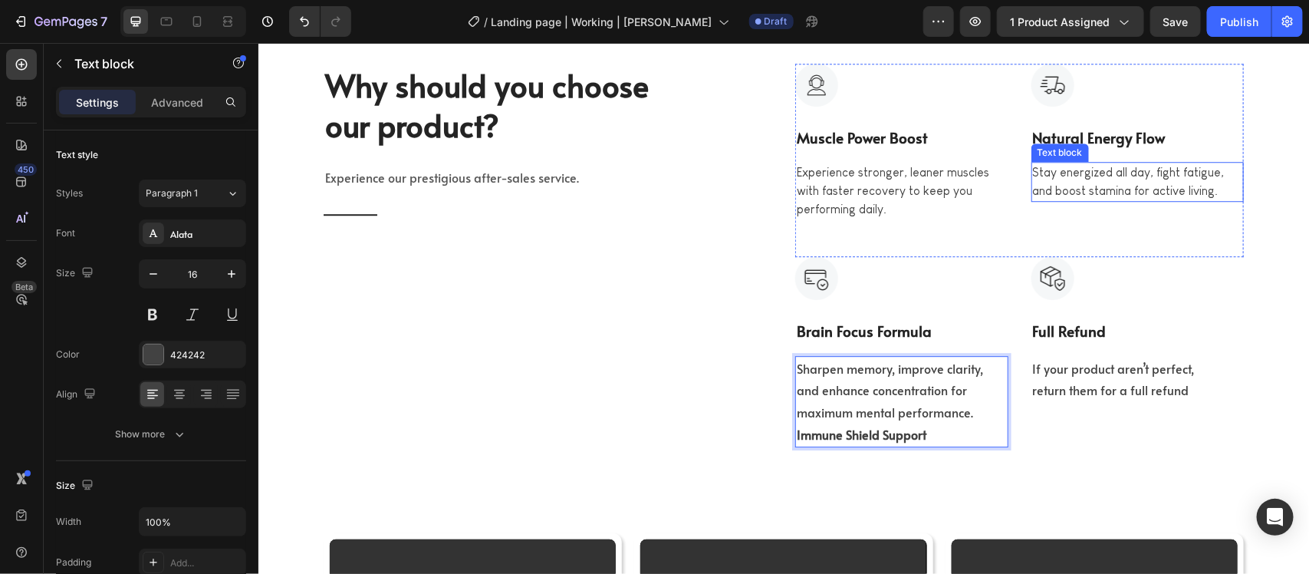
click at [1052, 173] on p "Stay energized all day, fight fatigue, and boost stamina for active living." at bounding box center [1137, 181] width 210 height 37
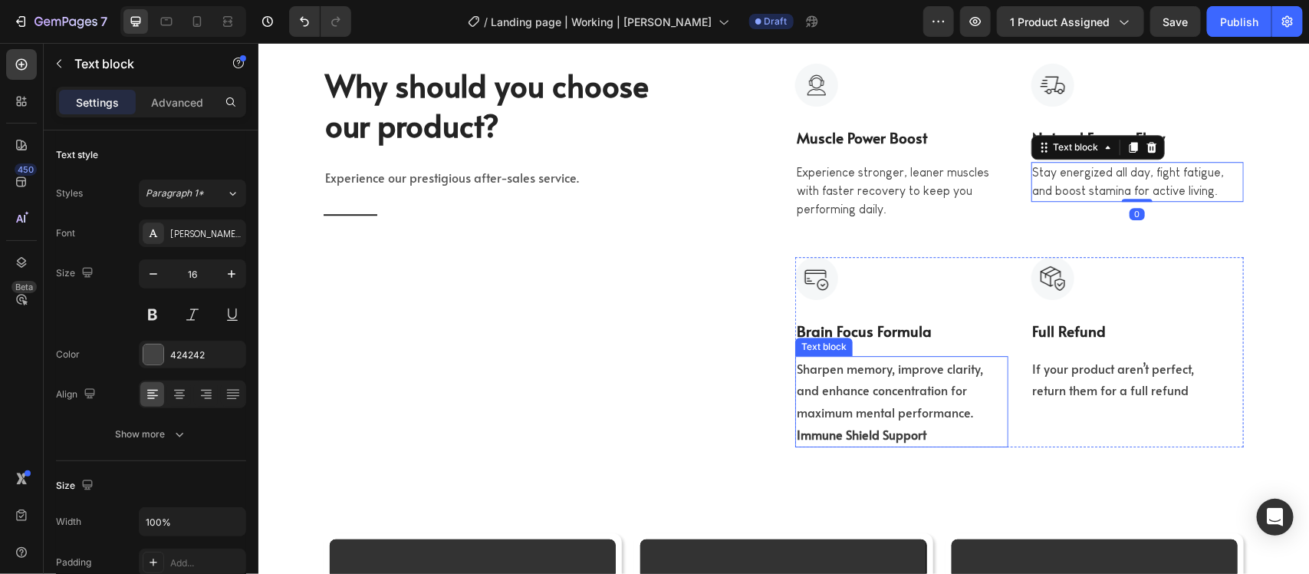
click at [878, 380] on p "Sharpen memory, improve clarity, and enhance concentration for maximum mental p…" at bounding box center [901, 390] width 210 height 66
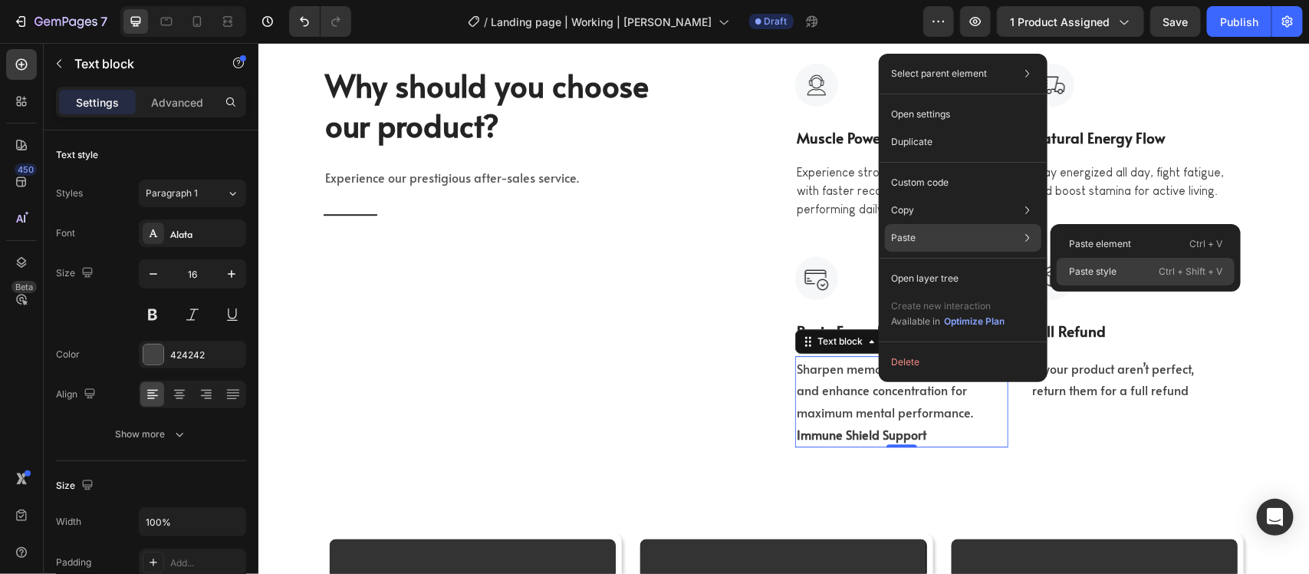
click at [1110, 269] on p "Paste style" at bounding box center [1093, 272] width 48 height 14
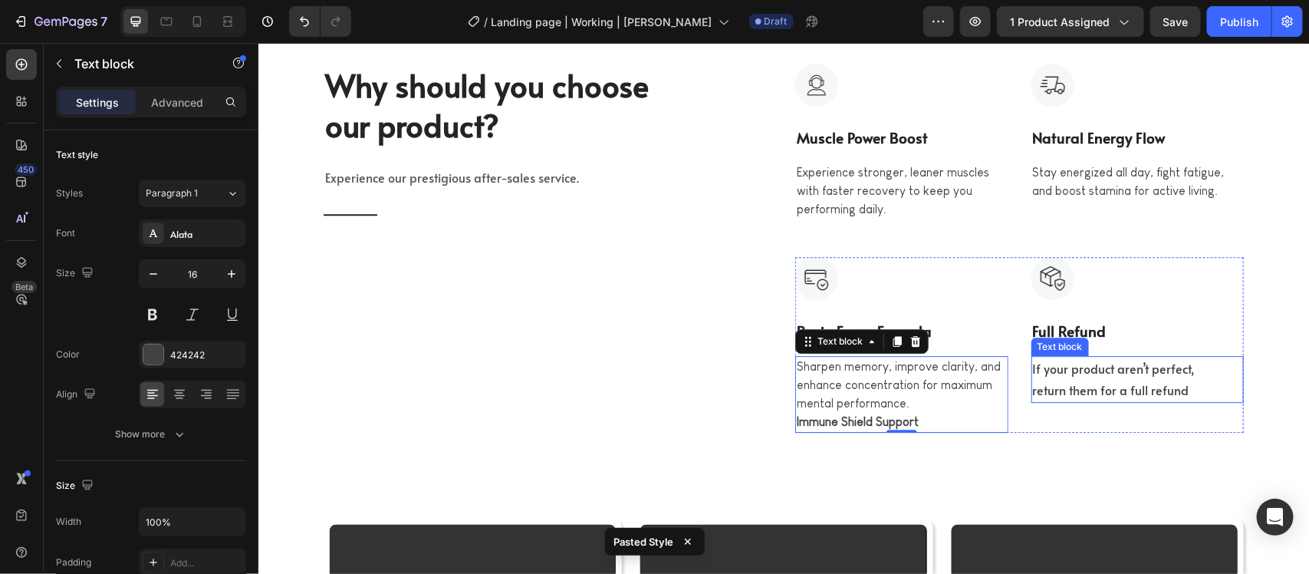
click at [1086, 377] on p "If your product aren’t perfect, return them for a full refund" at bounding box center [1137, 379] width 210 height 44
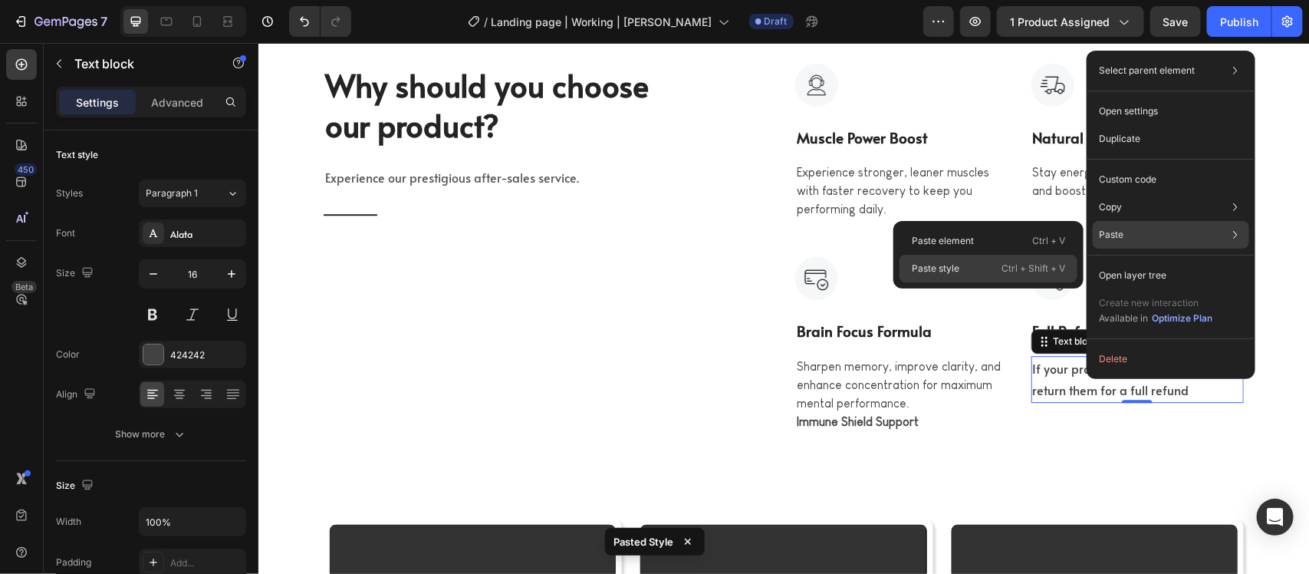
click at [988, 258] on div "Paste style Ctrl + Shift + V" at bounding box center [989, 269] width 178 height 28
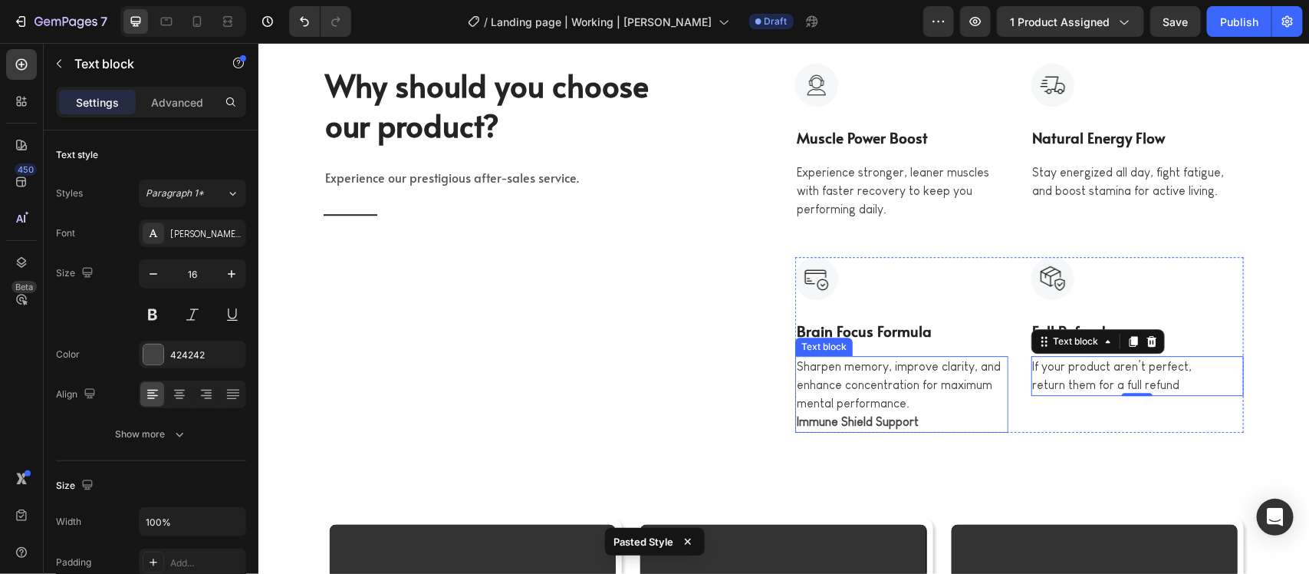
click at [860, 419] on strong "Immune Shield Support" at bounding box center [857, 420] width 122 height 13
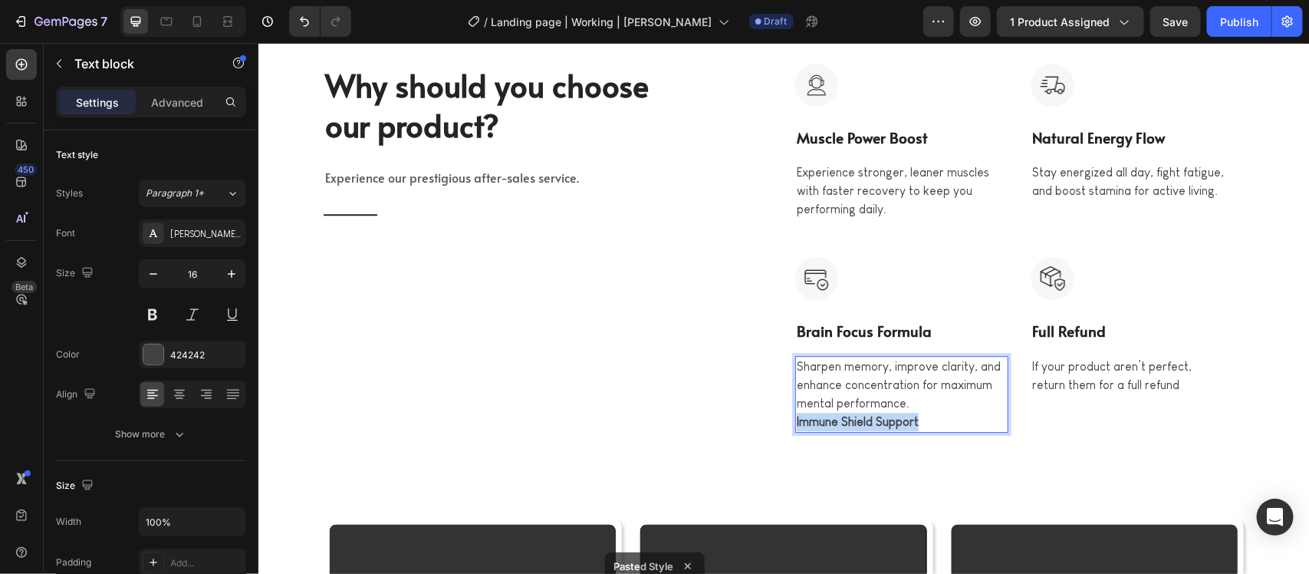
click at [860, 419] on strong "Immune Shield Support" at bounding box center [857, 420] width 122 height 13
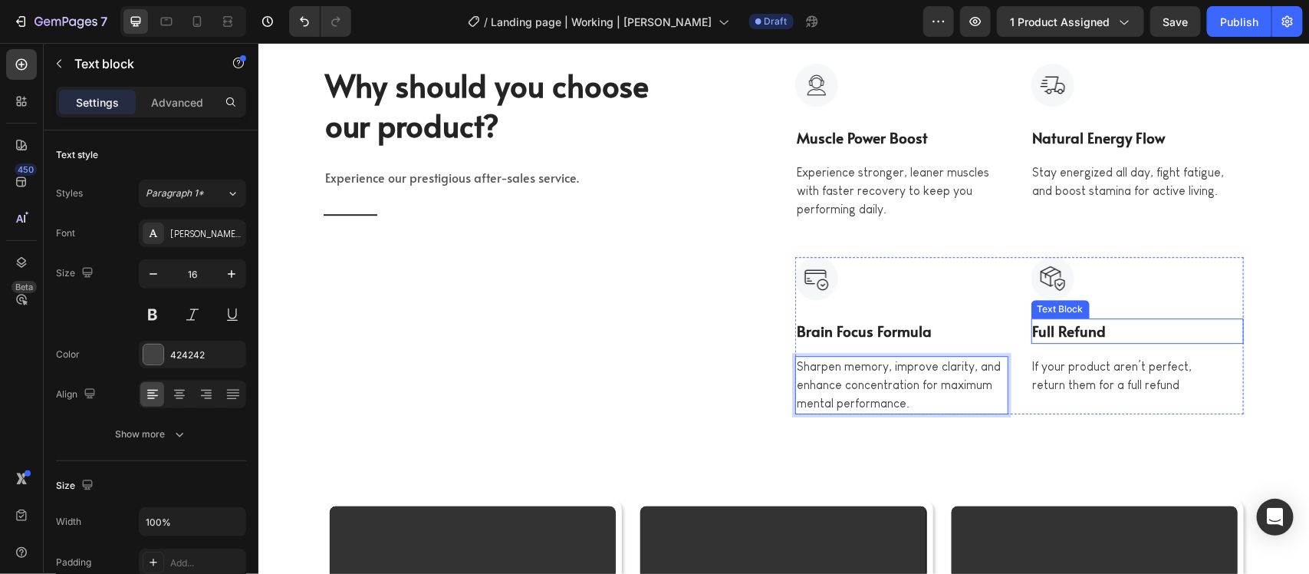
click at [1087, 335] on p "Full Refund" at bounding box center [1137, 330] width 210 height 22
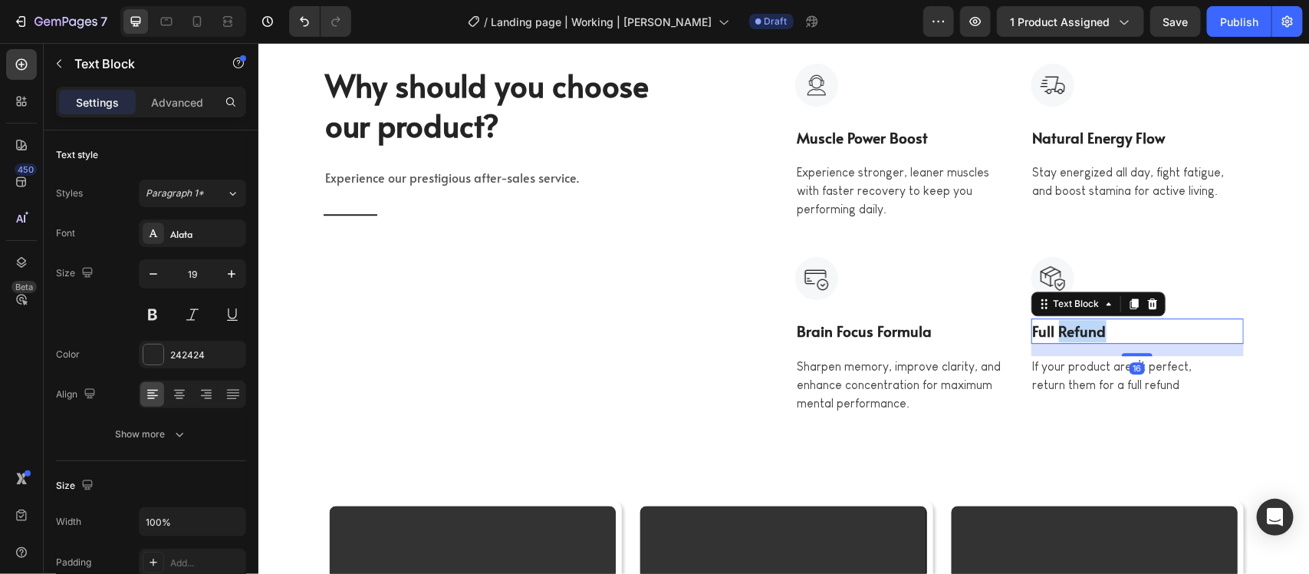
click at [1087, 335] on p "Full Refund" at bounding box center [1137, 330] width 210 height 22
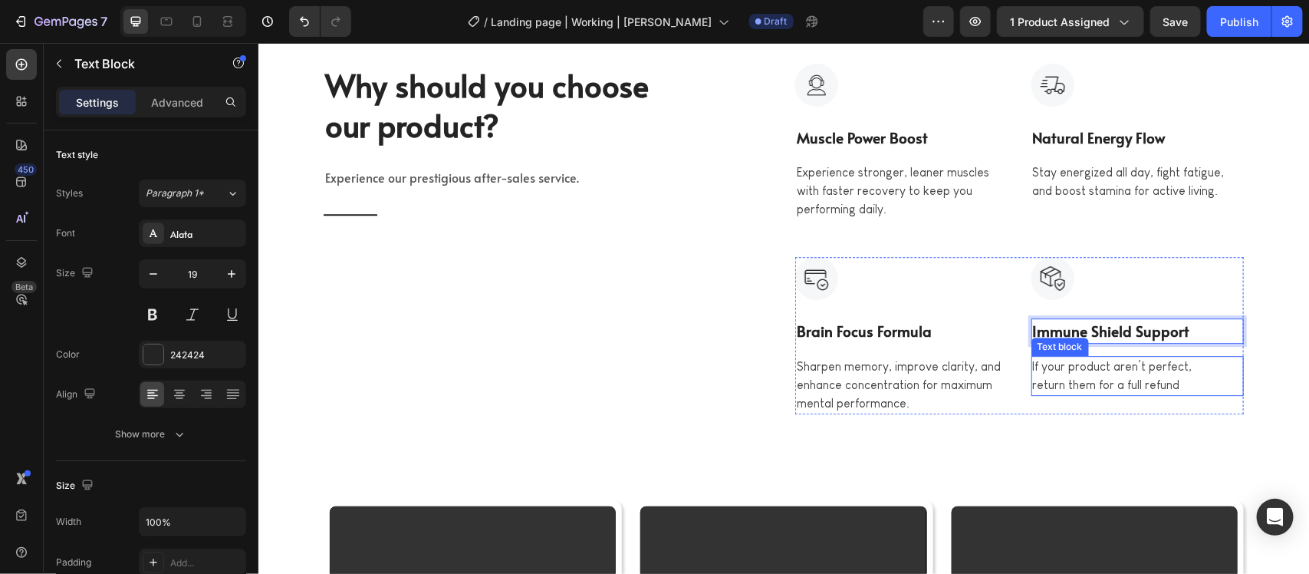
click at [1094, 371] on p "If your product aren’t perfect, return them for a full refund" at bounding box center [1137, 375] width 210 height 37
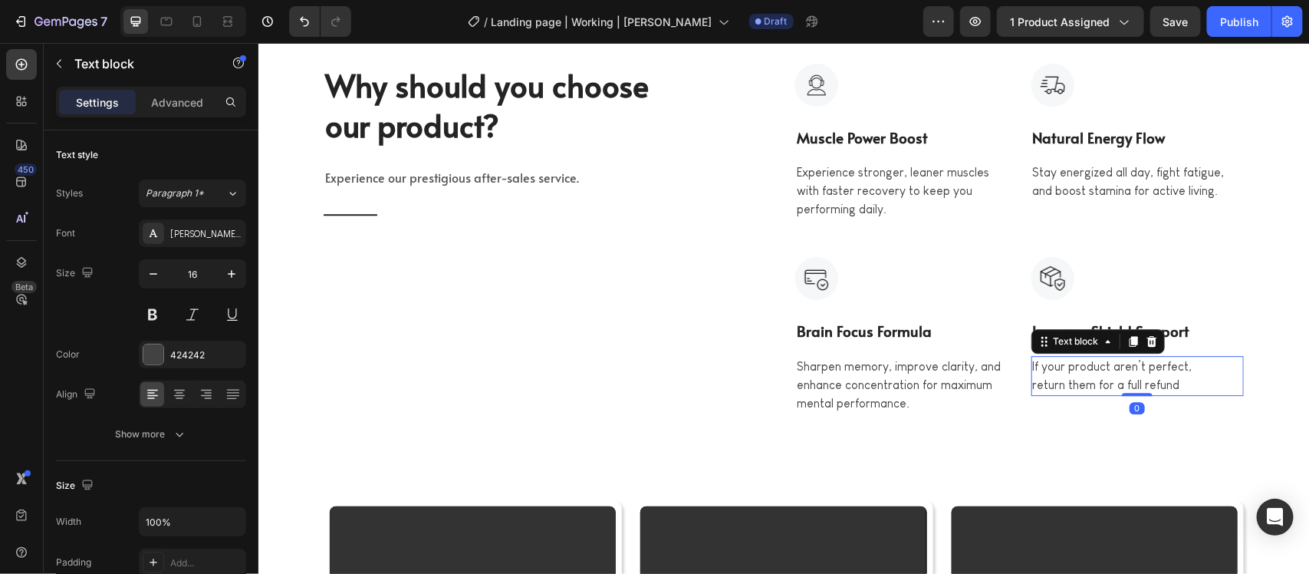
click at [1094, 371] on p "If your product aren’t perfect, return them for a full refund" at bounding box center [1137, 375] width 210 height 37
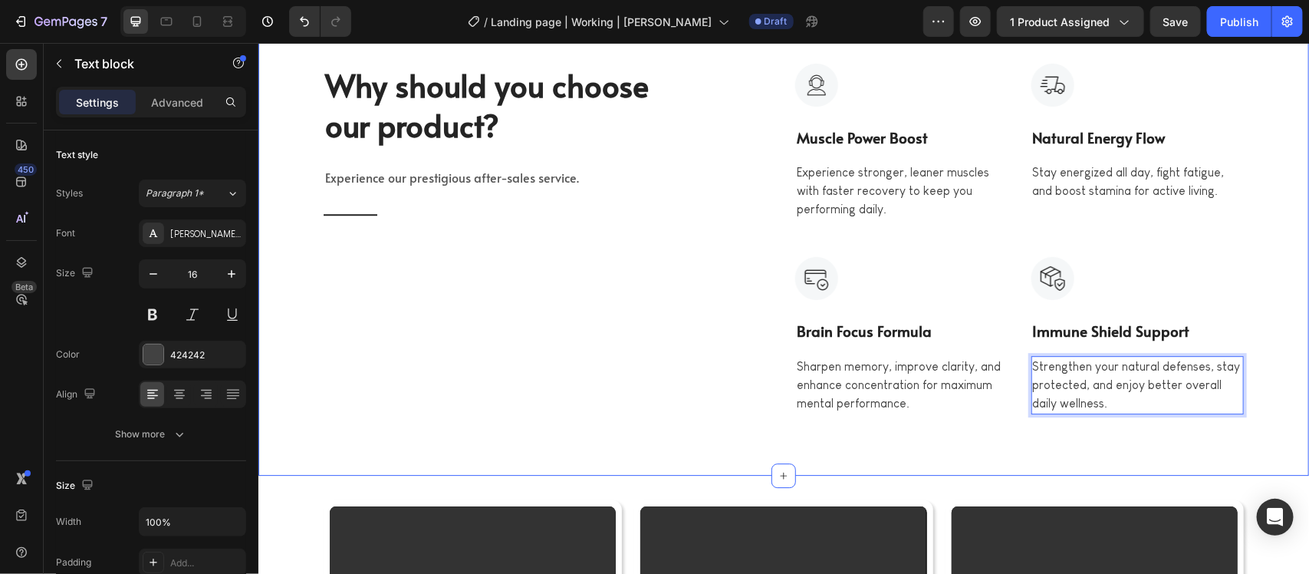
click at [966, 458] on div "Why should you choose our product? Heading Experience our prestigious after-sal…" at bounding box center [783, 238] width 1051 height 473
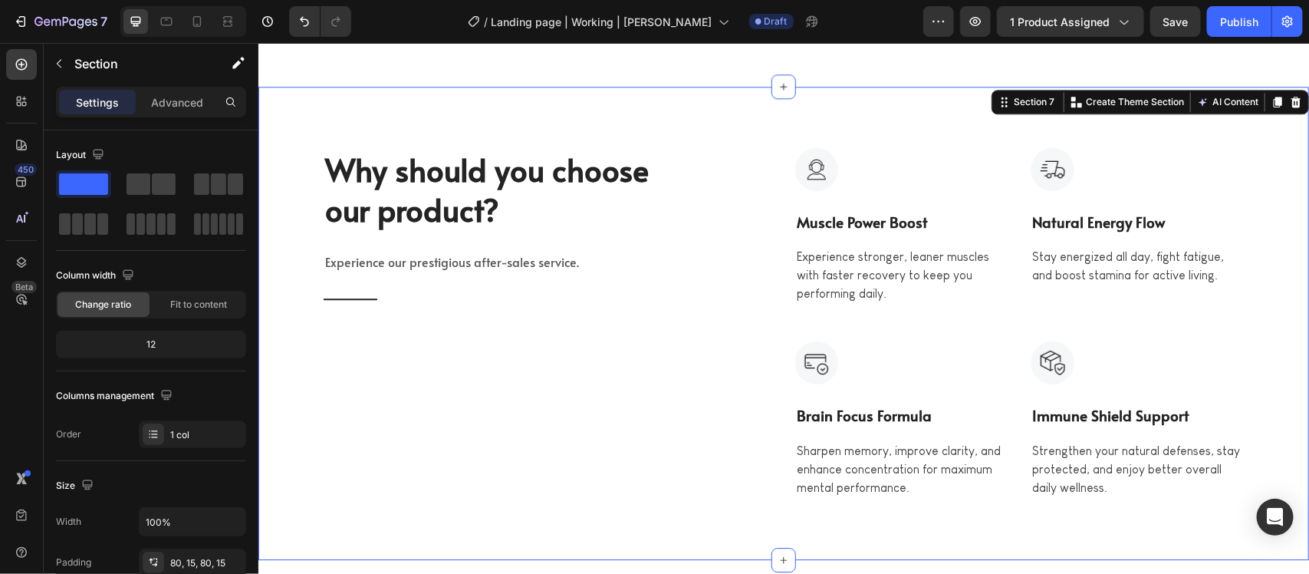
scroll to position [4385, 0]
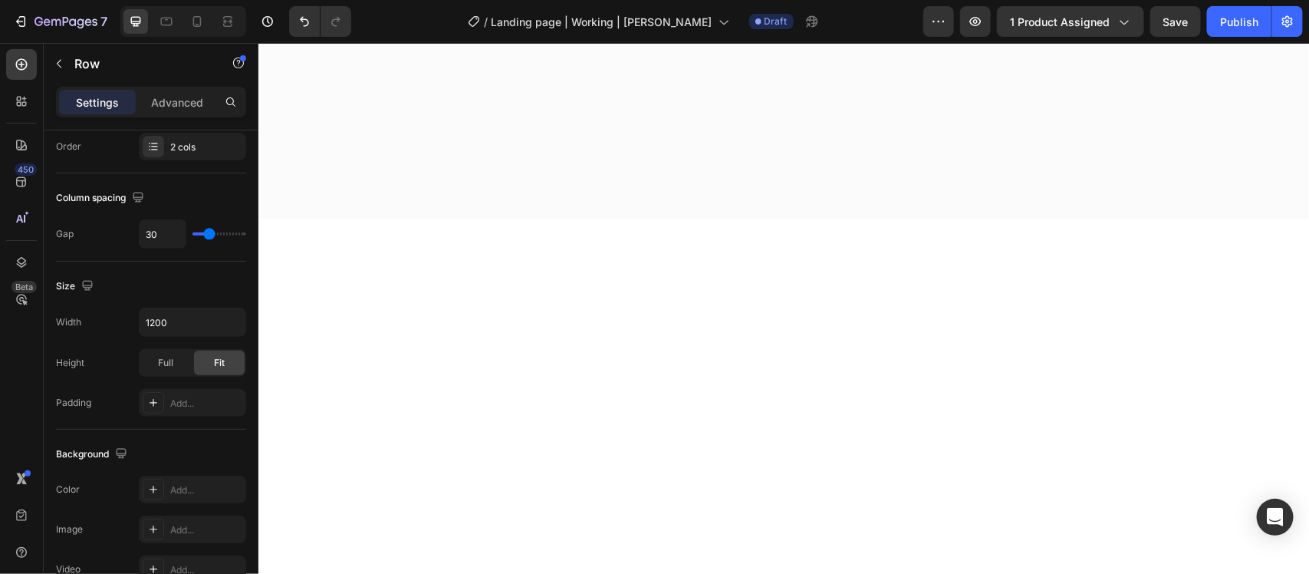
scroll to position [625, 0]
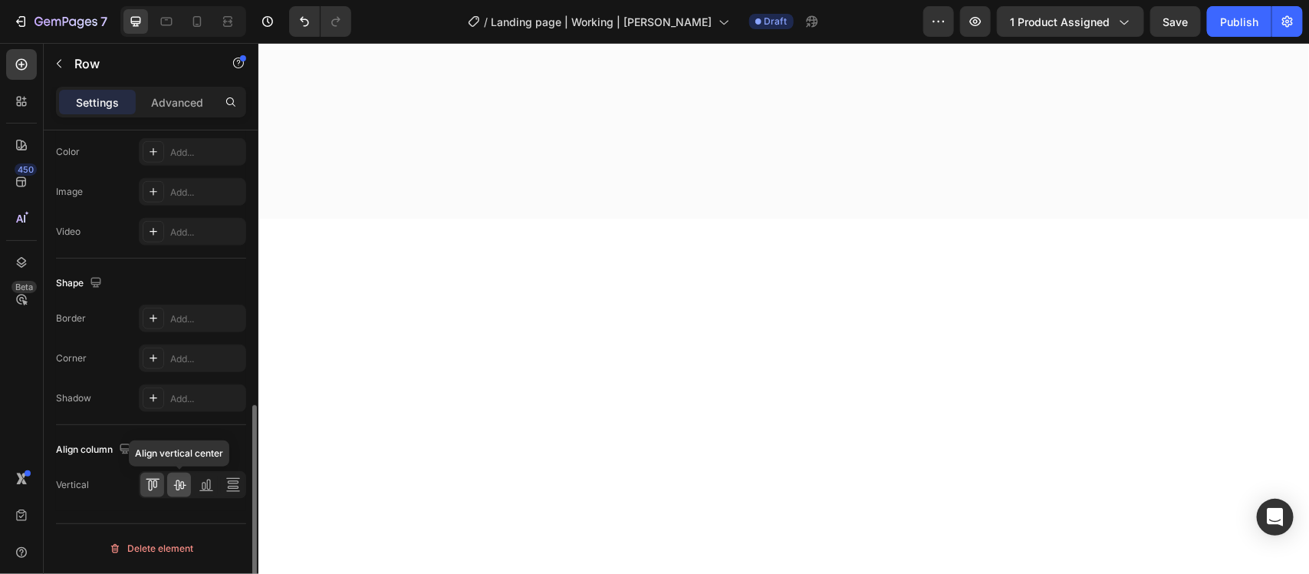
click at [179, 483] on icon at bounding box center [179, 484] width 15 height 15
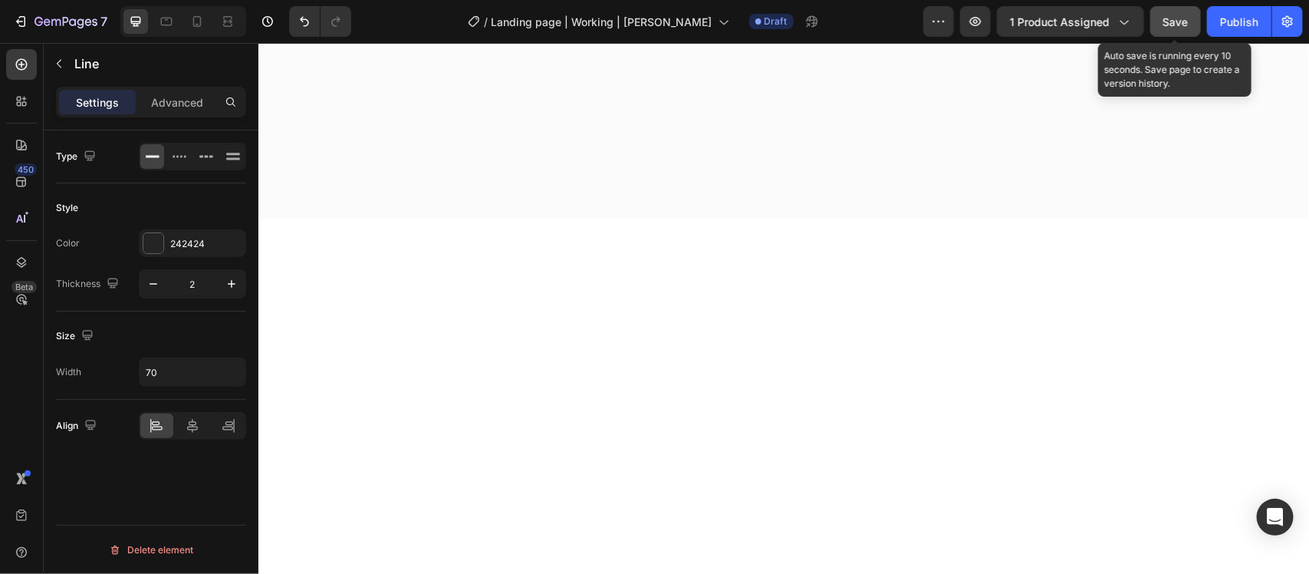
click at [1185, 8] on button "Save" at bounding box center [1175, 21] width 51 height 31
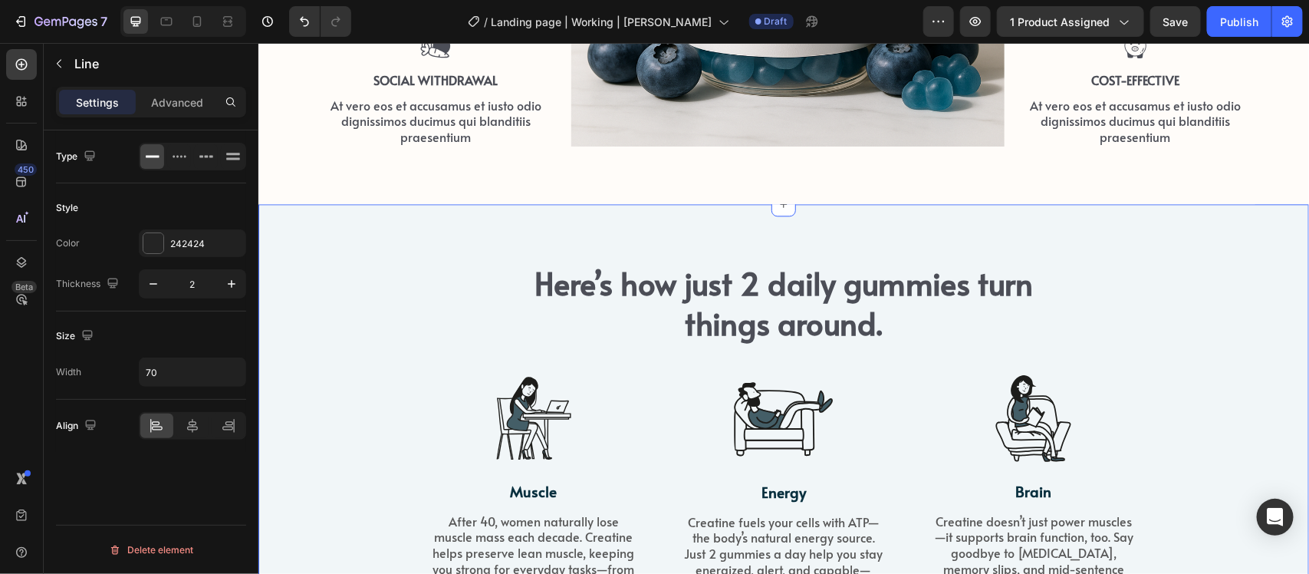
scroll to position [1641, 0]
